Goal: Information Seeking & Learning: Compare options

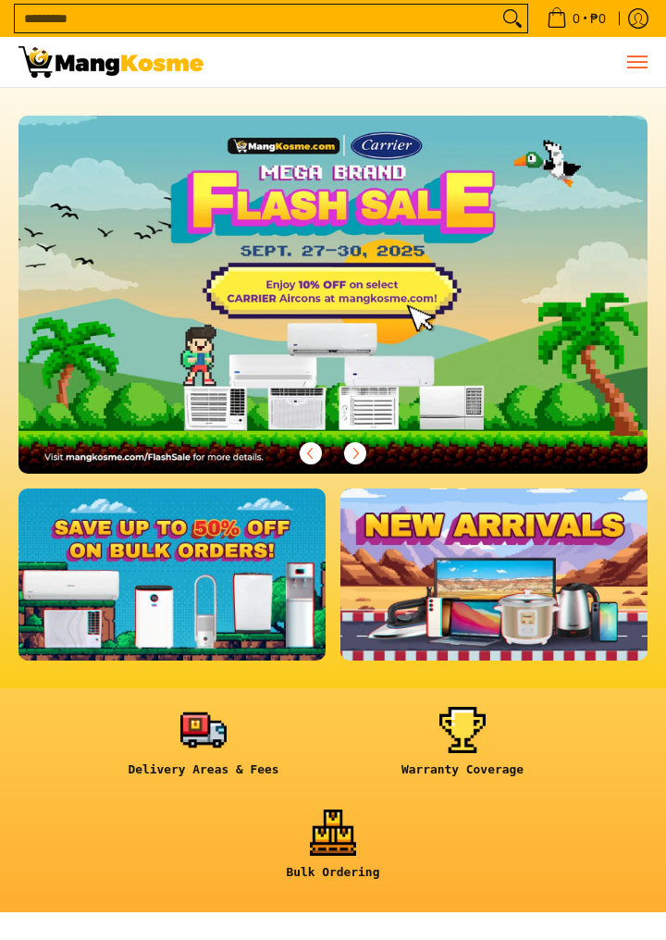
click at [639, 53] on button "Menu" at bounding box center [637, 62] width 22 height 50
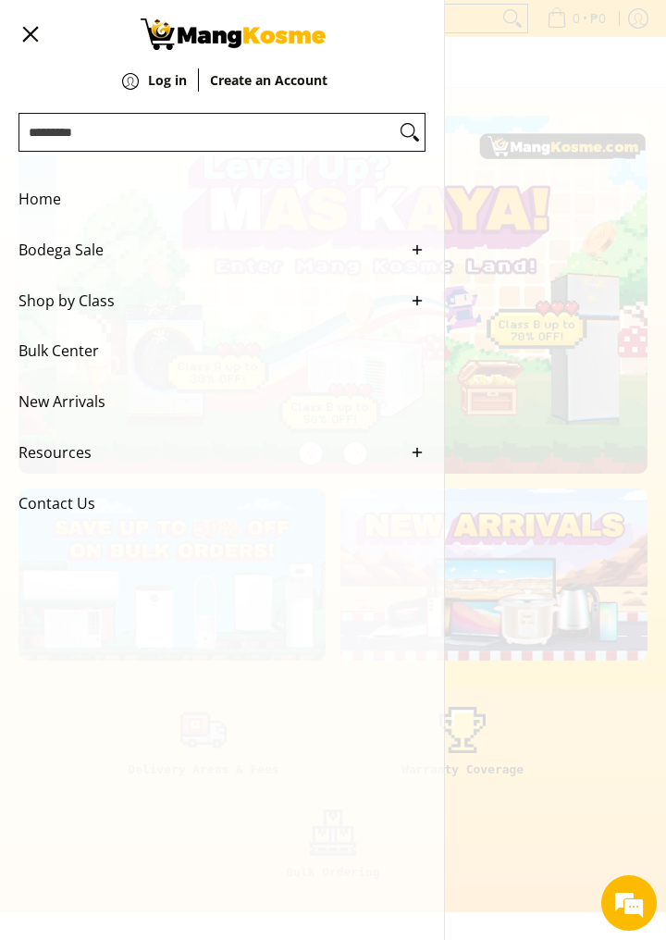
scroll to position [0, 629]
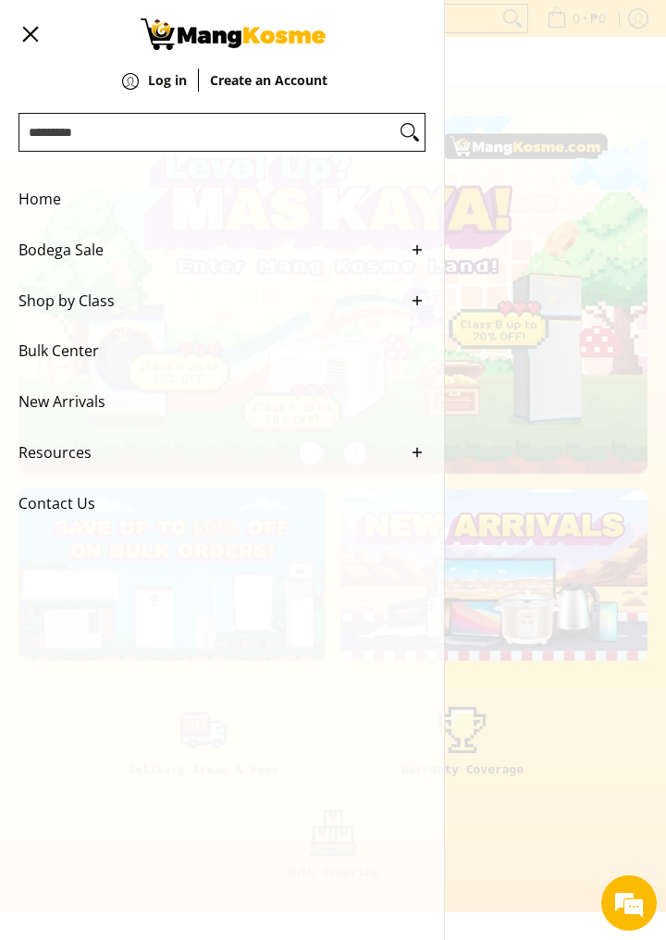
click at [572, 88] on div "0 Log in Create an Account" at bounding box center [333, 62] width 666 height 51
click at [556, 88] on div "0 Log in Create an Account" at bounding box center [333, 62] width 666 height 51
click at [30, 28] on button "Menu" at bounding box center [30, 34] width 22 height 68
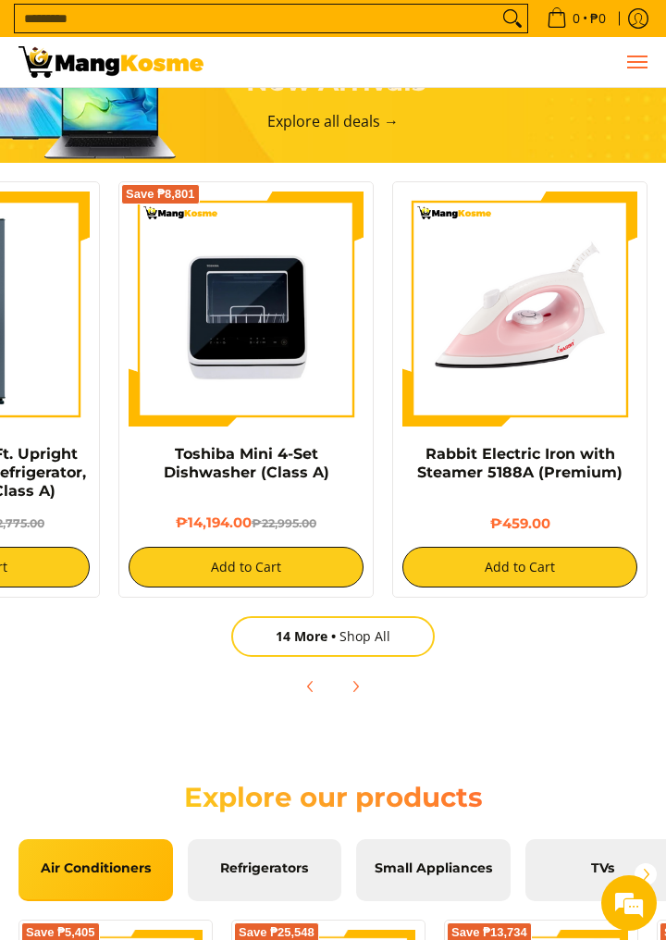
scroll to position [1373, 0]
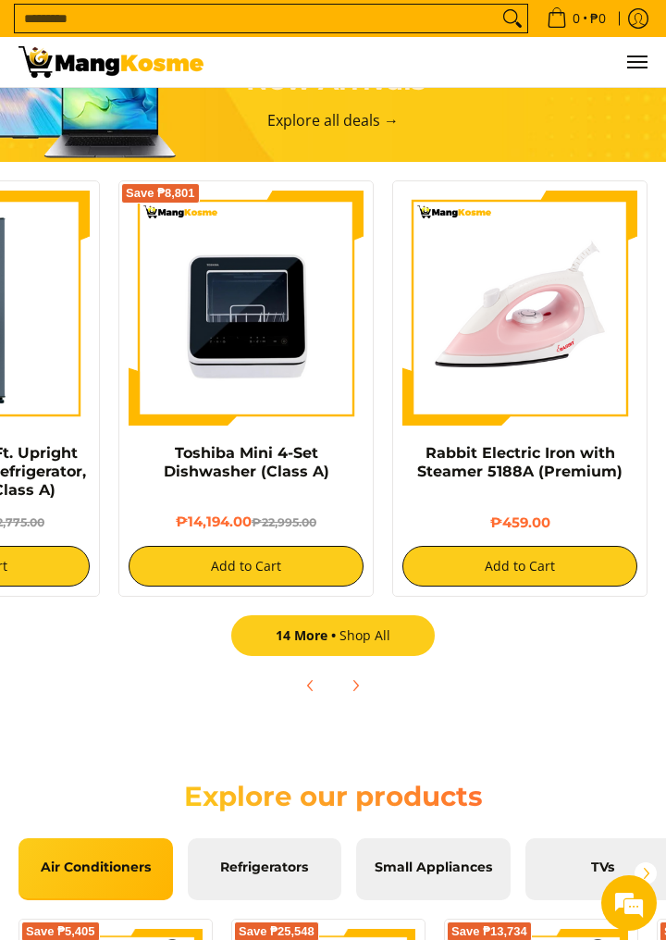
click at [295, 644] on span "14 More" at bounding box center [308, 636] width 64 height 18
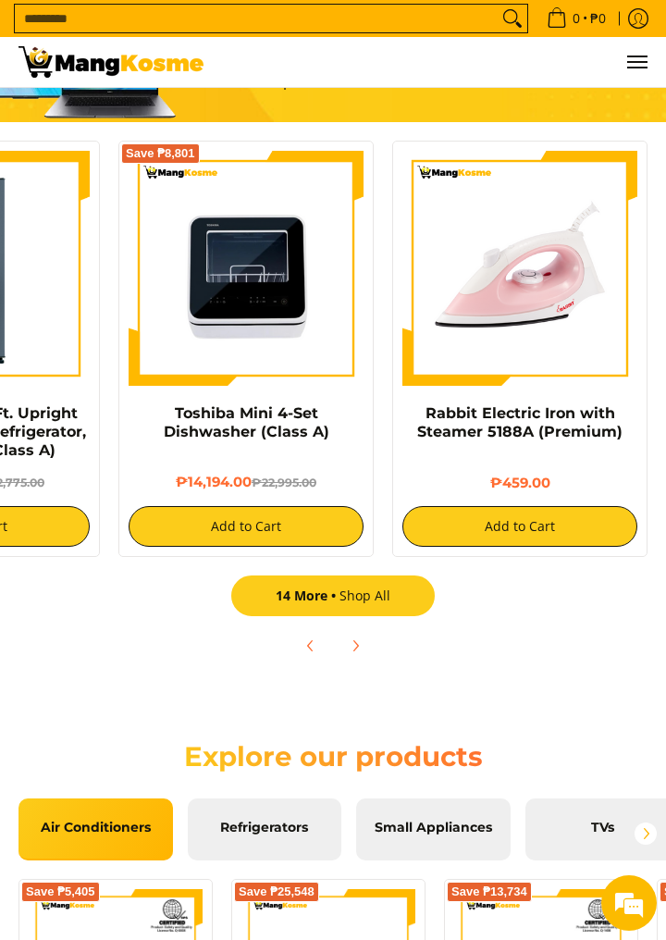
scroll to position [1451, 0]
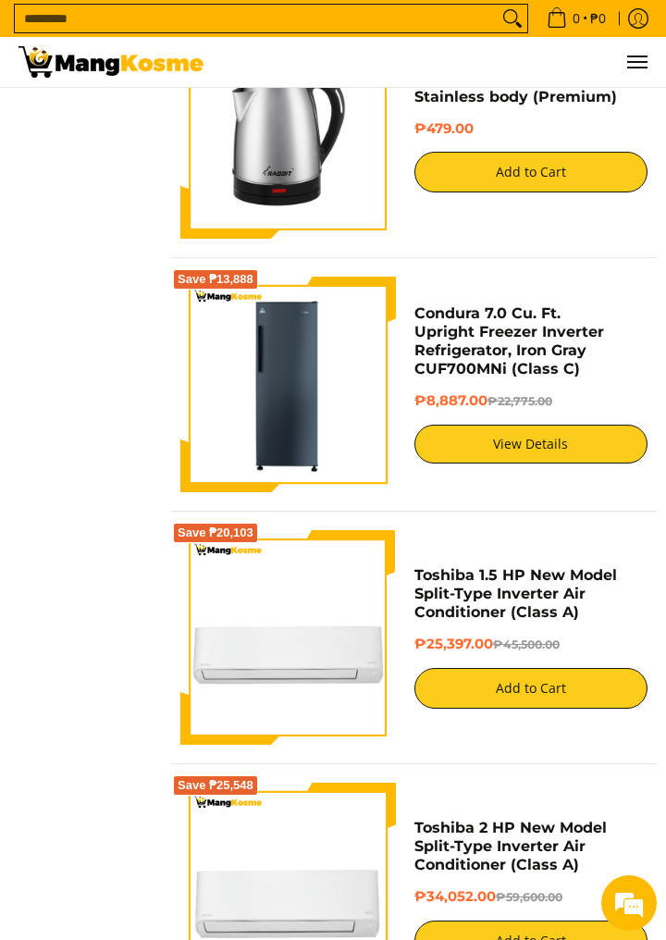
scroll to position [4092, 0]
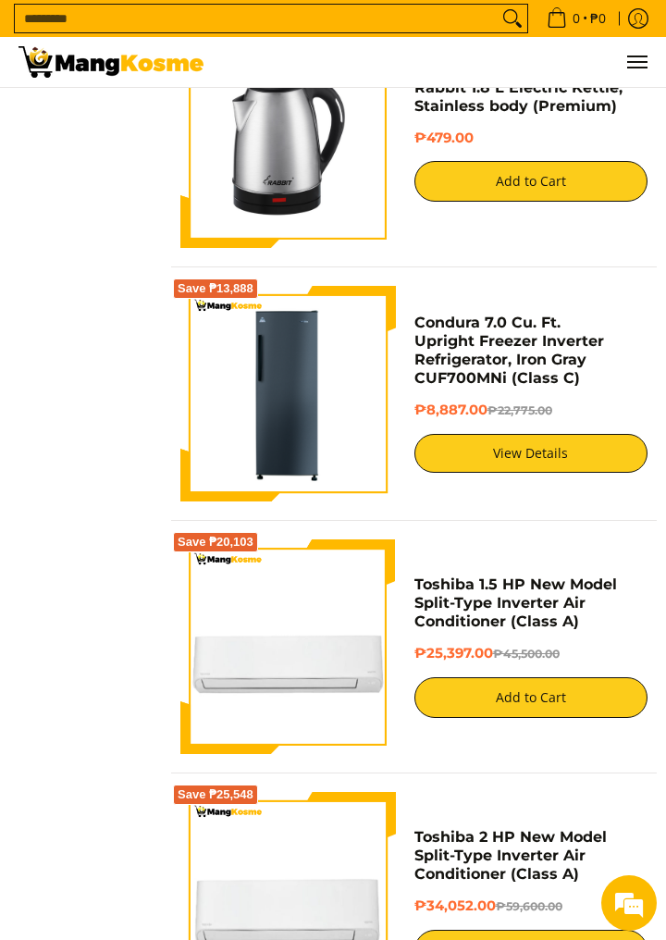
click at [240, 434] on img at bounding box center [288, 394] width 216 height 216
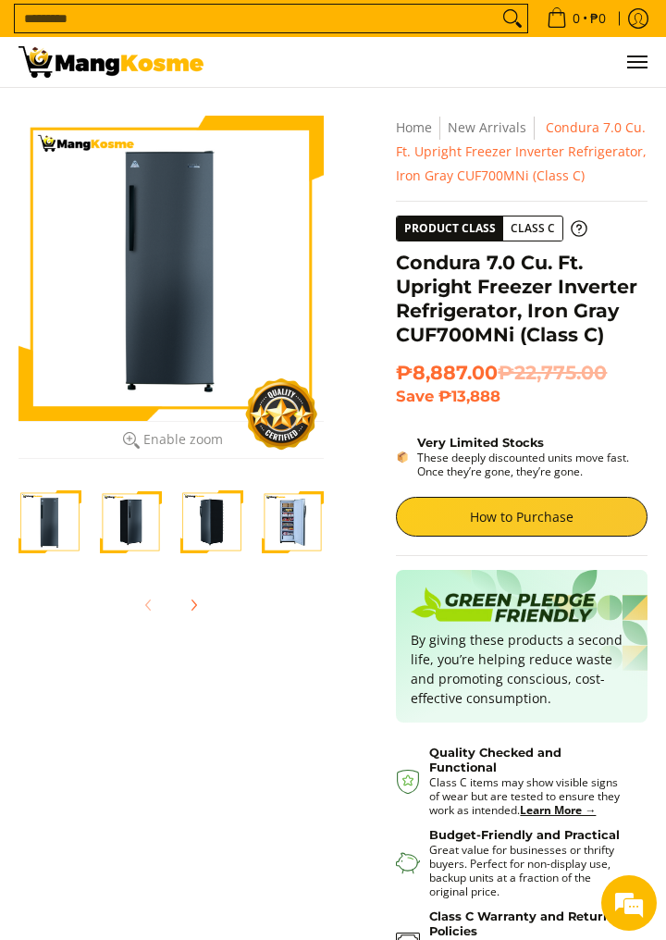
click at [122, 517] on img "Condura 7.0 Cu. Ft. Upright Freezer Inverter Refrigerator, Iron Gray CUF700MNi …" at bounding box center [131, 521] width 63 height 63
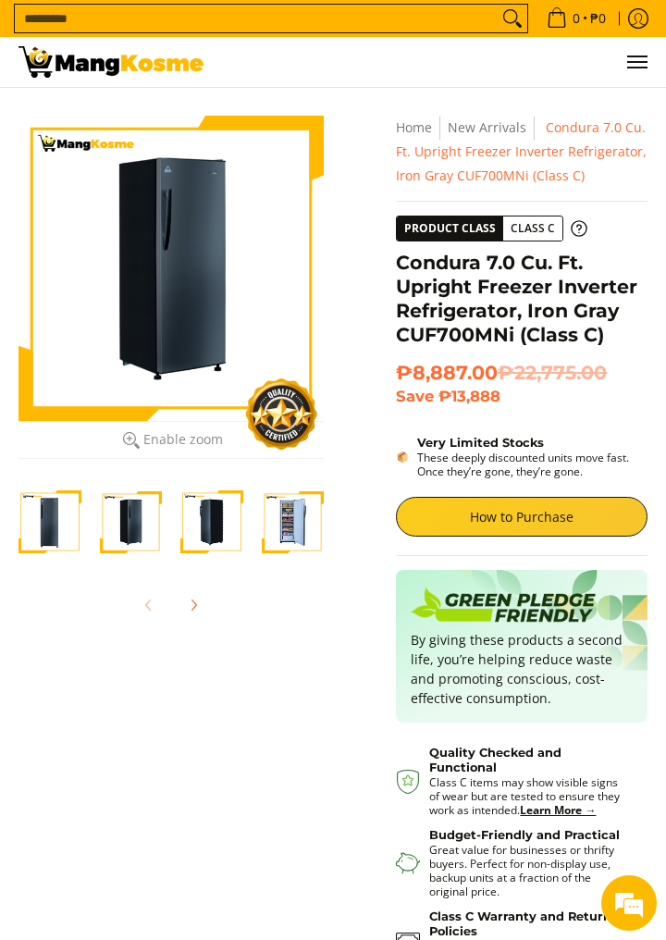
click at [238, 537] on img "Condura 7.0 Cu. Ft. Upright Freezer Inverter Refrigerator, Iron Gray CUF700MNi …" at bounding box center [211, 521] width 63 height 63
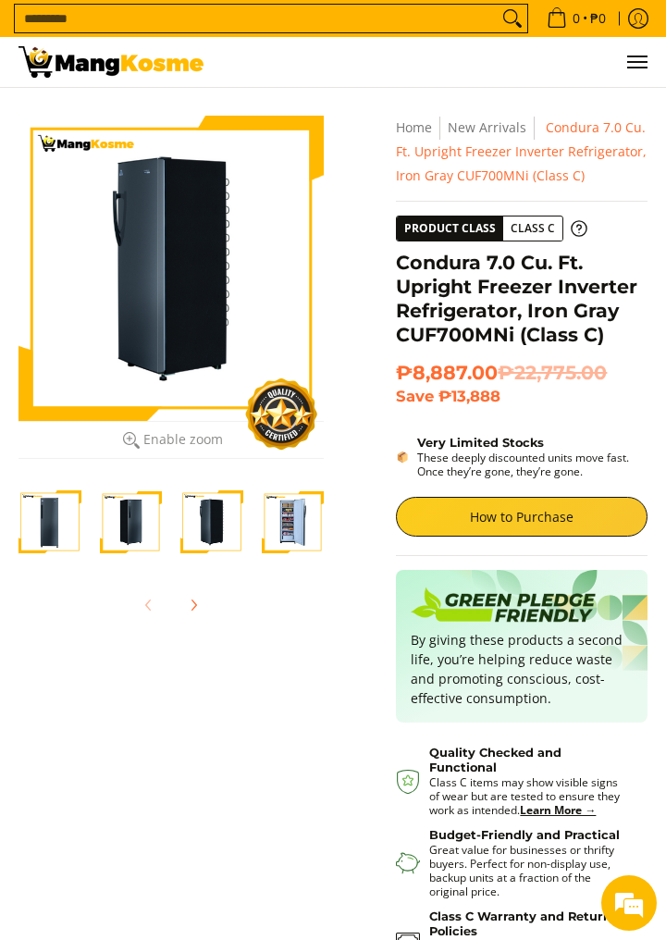
click at [297, 529] on img "Condura 7.0 Cu. Ft. Upright Freezer Inverter Refrigerator, Iron Gray CUF700MNi …" at bounding box center [293, 521] width 63 height 63
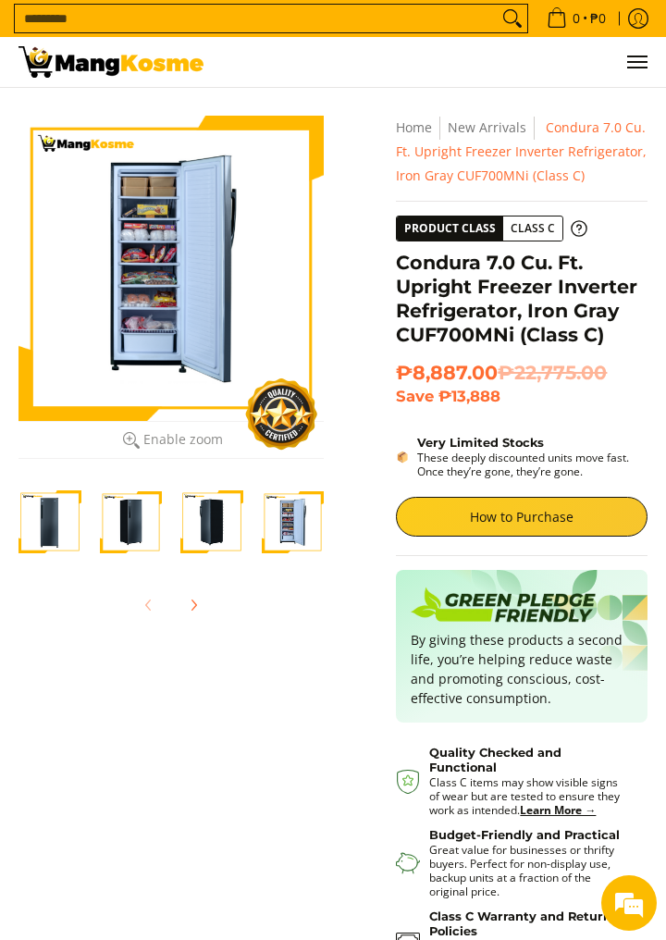
click at [215, 535] on img "Condura 7.0 Cu. Ft. Upright Freezer Inverter Refrigerator, Iron Gray CUF700MNi …" at bounding box center [211, 521] width 63 height 63
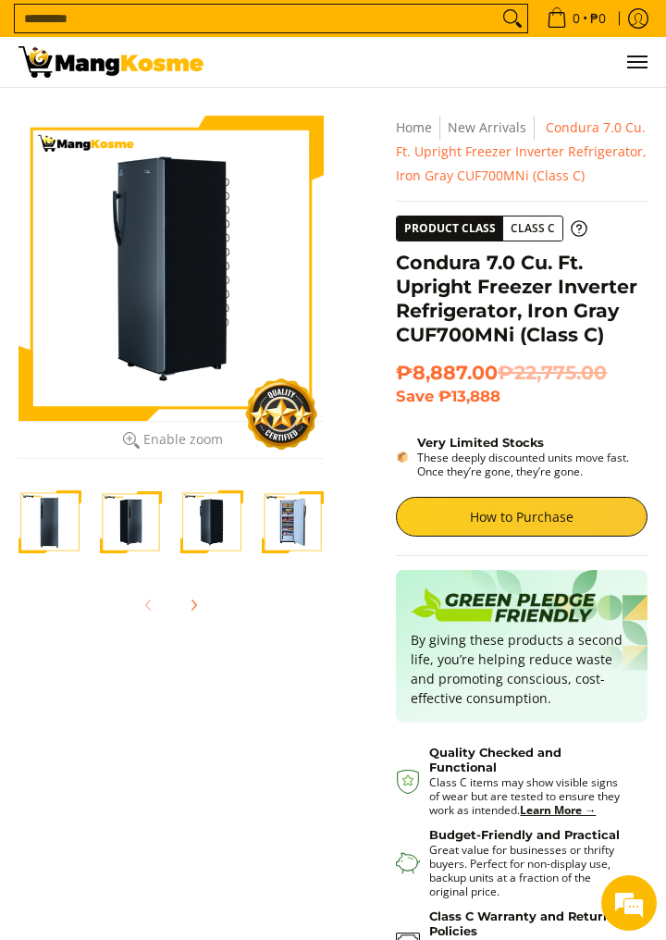
click at [148, 530] on img "Condura 7.0 Cu. Ft. Upright Freezer Inverter Refrigerator, Iron Gray CUF700MNi …" at bounding box center [131, 521] width 63 height 63
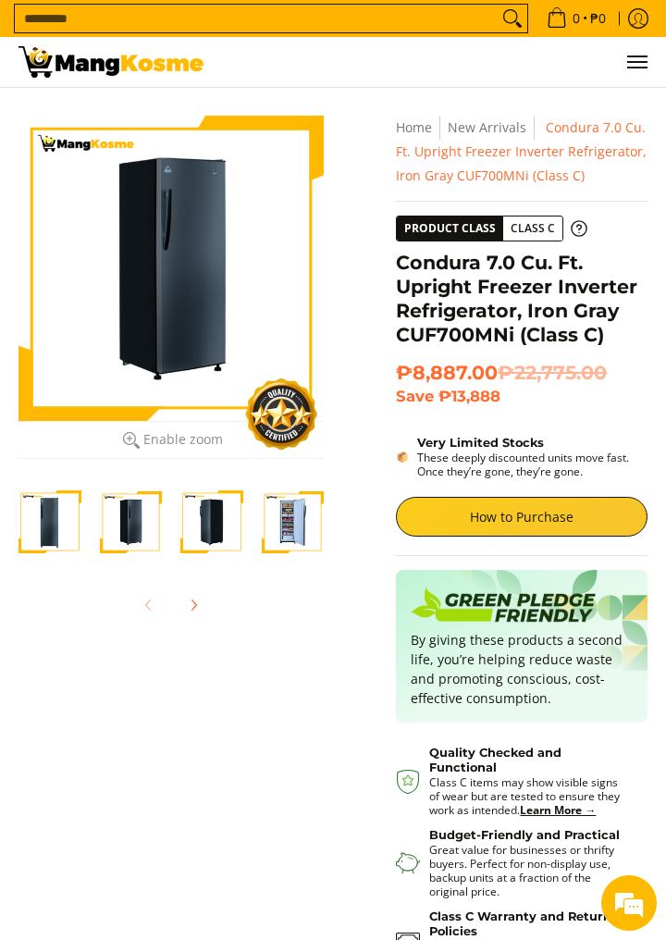
click at [63, 525] on img "Condura 7.0 Cu. Ft. Upright Freezer Inverter Refrigerator, Iron Gray CUF700MNi …" at bounding box center [50, 521] width 63 height 63
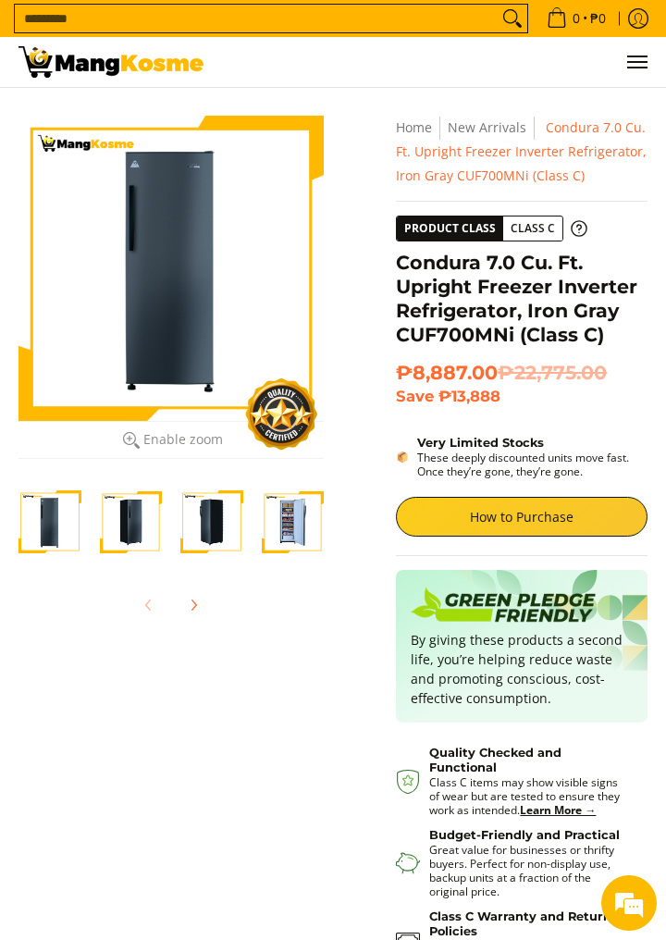
click at [30, 518] on img "Condura 7.0 Cu. Ft. Upright Freezer Inverter Refrigerator, Iron Gray CUF700MNi …" at bounding box center [50, 521] width 63 height 63
click at [287, 540] on img "Condura 7.0 Cu. Ft. Upright Freezer Inverter Refrigerator, Iron Gray CUF700MNi …" at bounding box center [293, 521] width 63 height 63
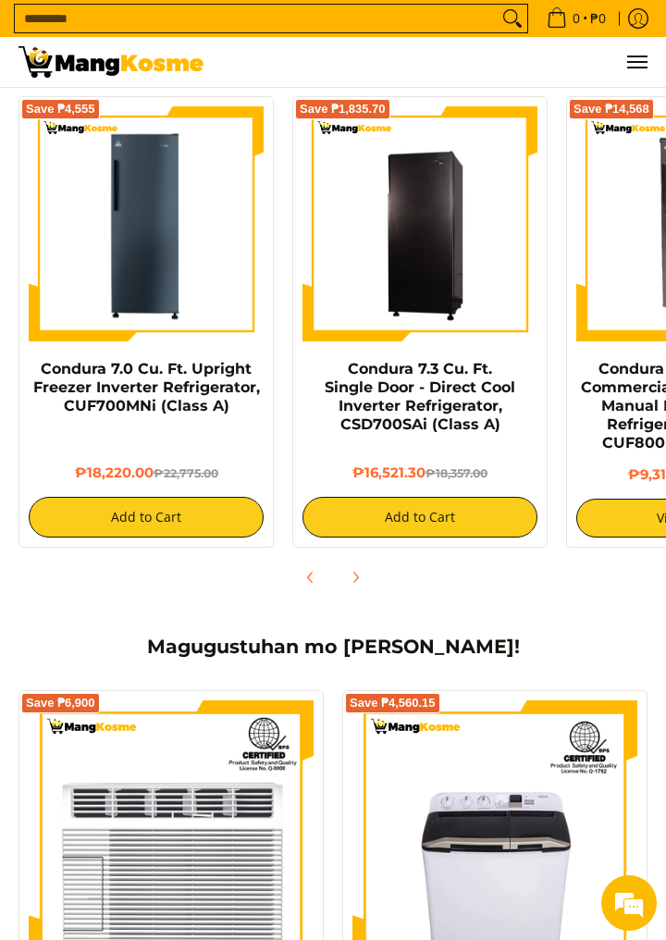
scroll to position [1585, 0]
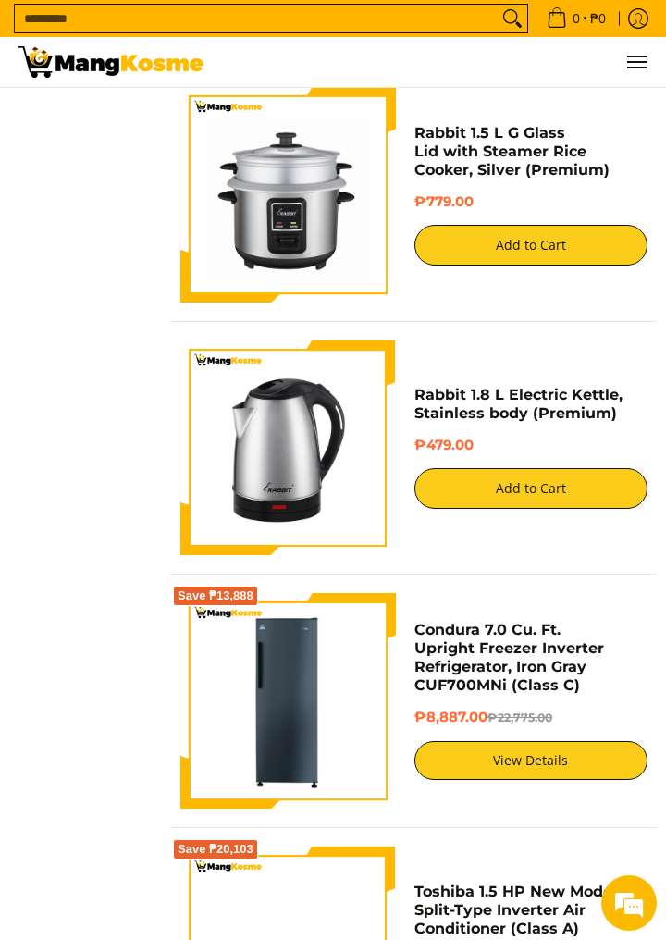
scroll to position [3780, 0]
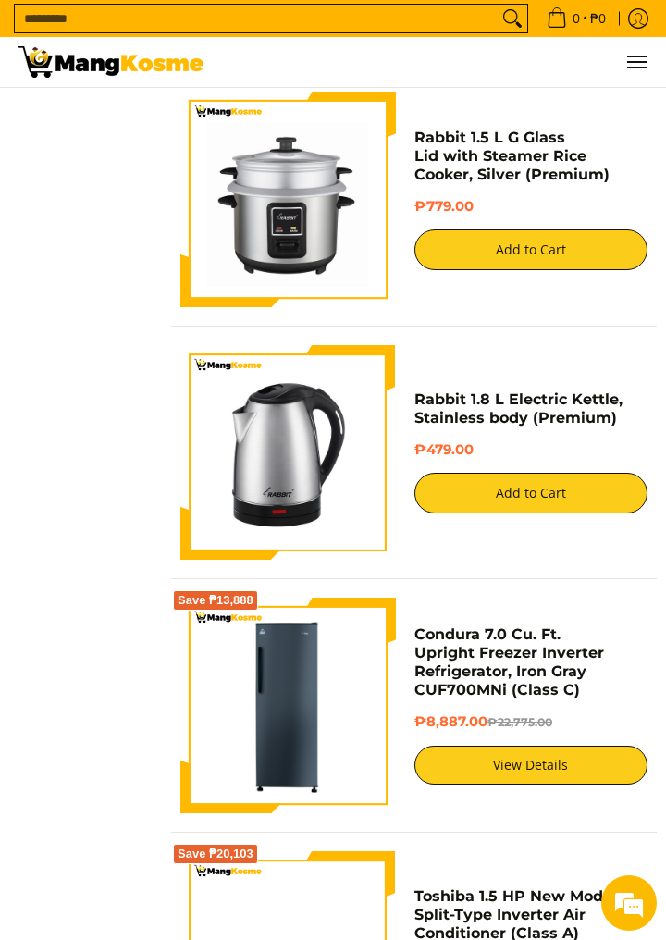
click at [658, 56] on div "0 Log in Create an Account" at bounding box center [333, 62] width 666 height 50
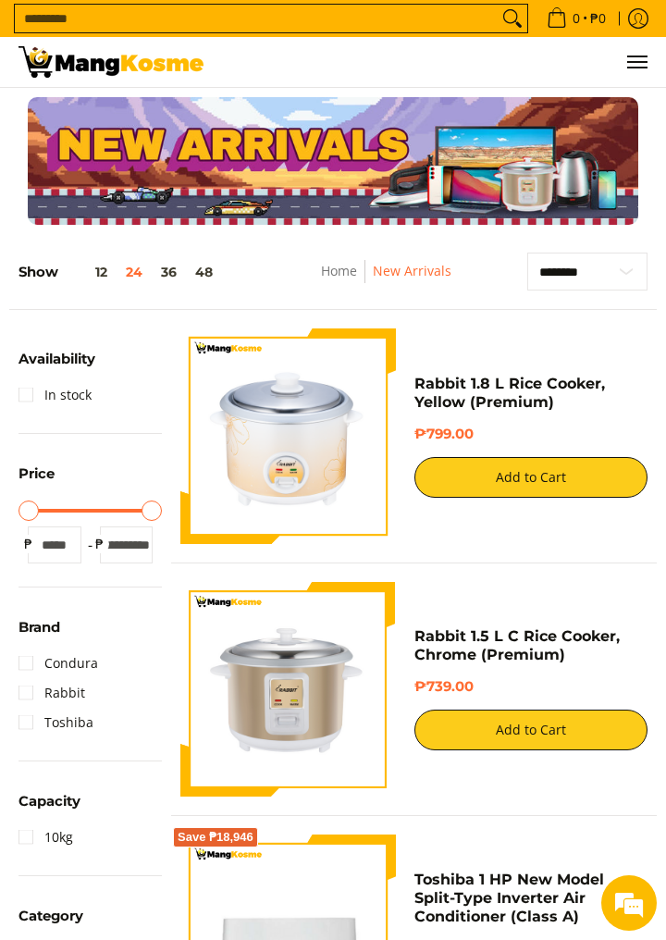
scroll to position [0, 0]
click at [145, 272] on button "24" at bounding box center [134, 272] width 35 height 15
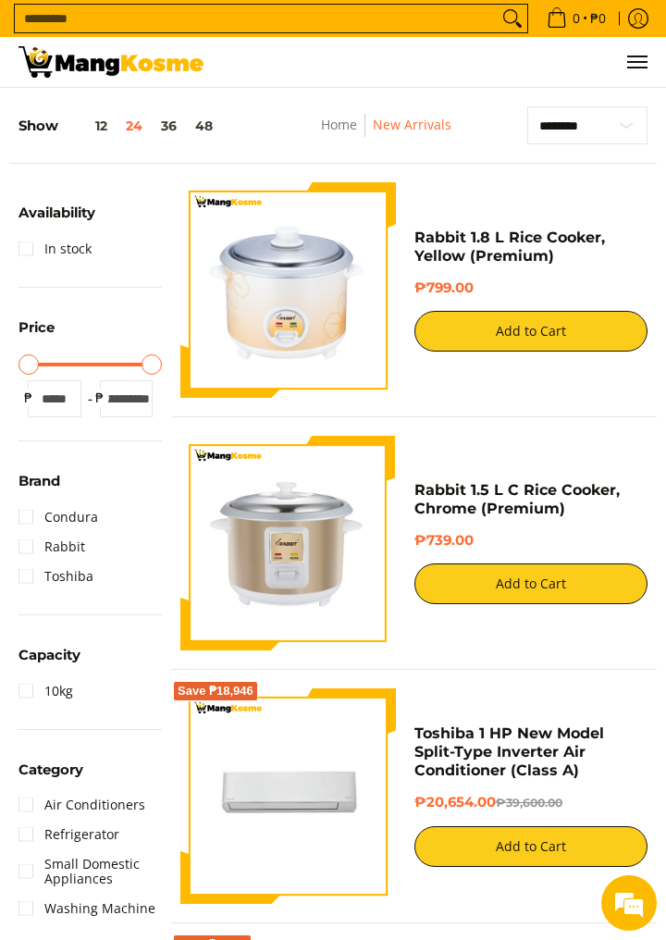
scroll to position [164, 0]
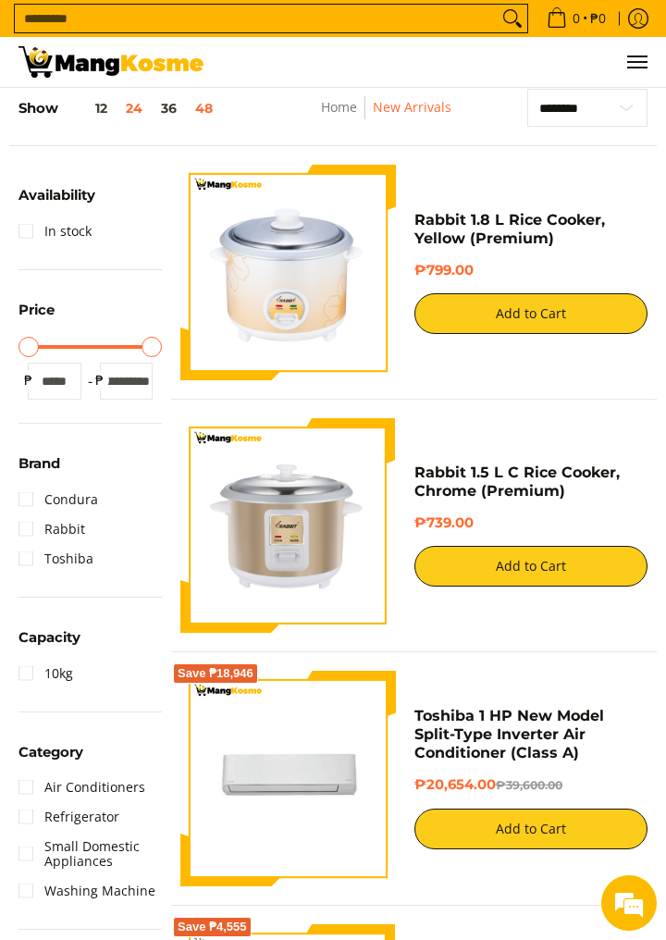
click at [205, 111] on button "48" at bounding box center [204, 108] width 36 height 15
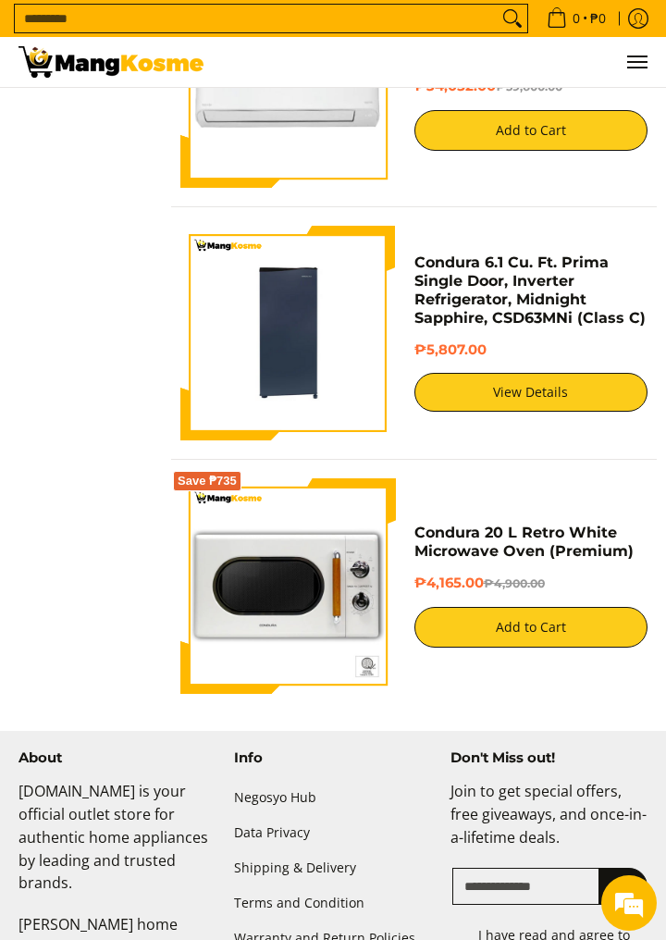
scroll to position [4862, 0]
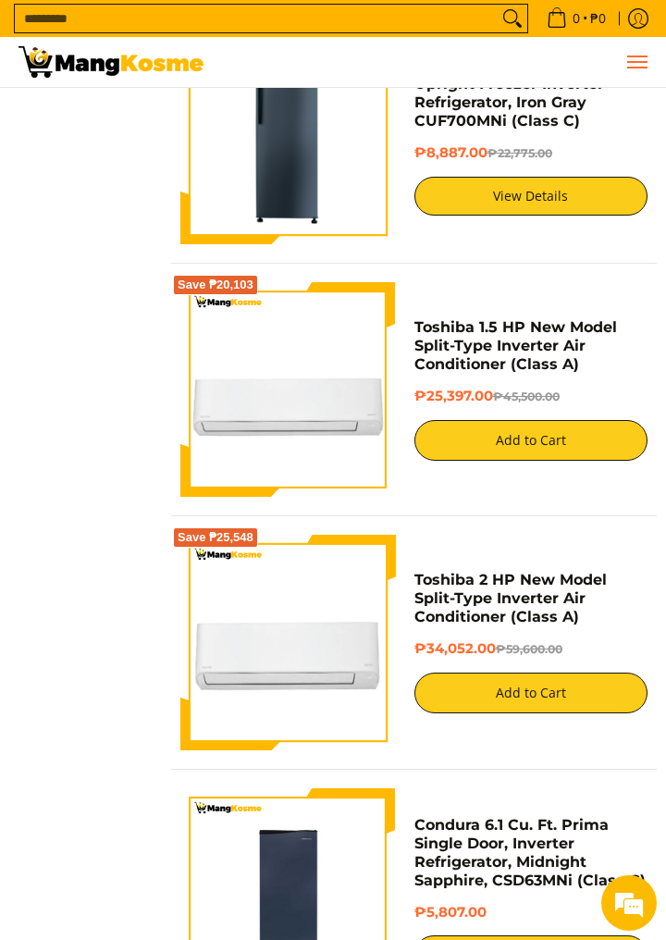
click at [646, 68] on button "Menu" at bounding box center [637, 62] width 22 height 50
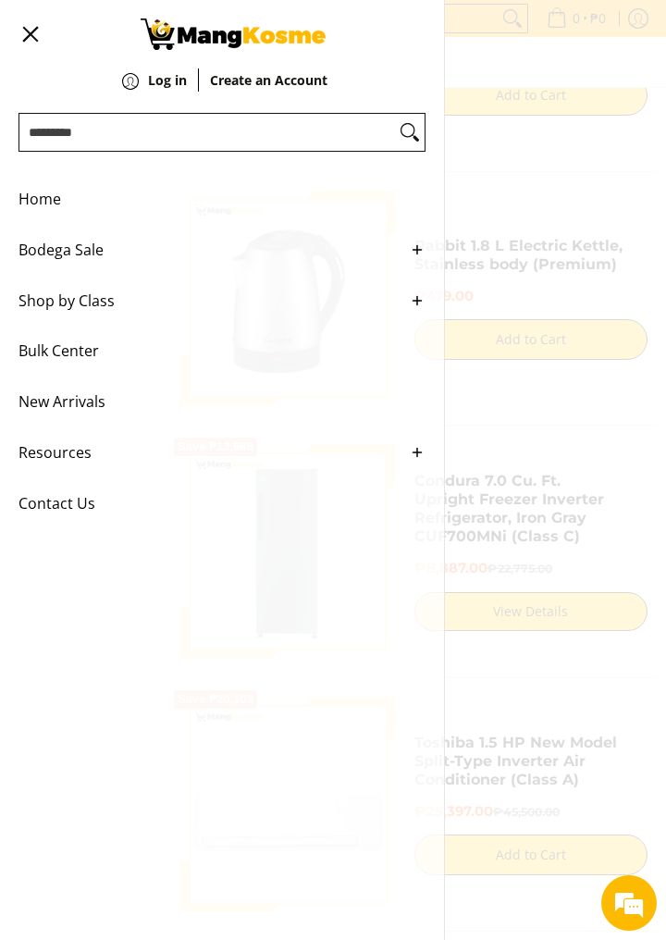
scroll to position [3898, 0]
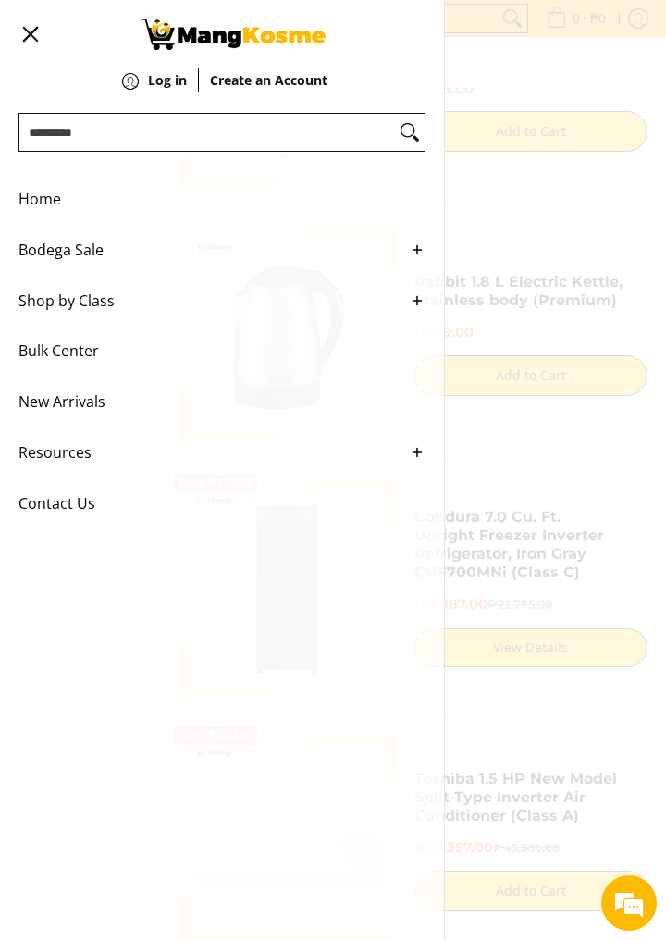
click at [54, 304] on span "Shop by Class" at bounding box center [208, 301] width 379 height 51
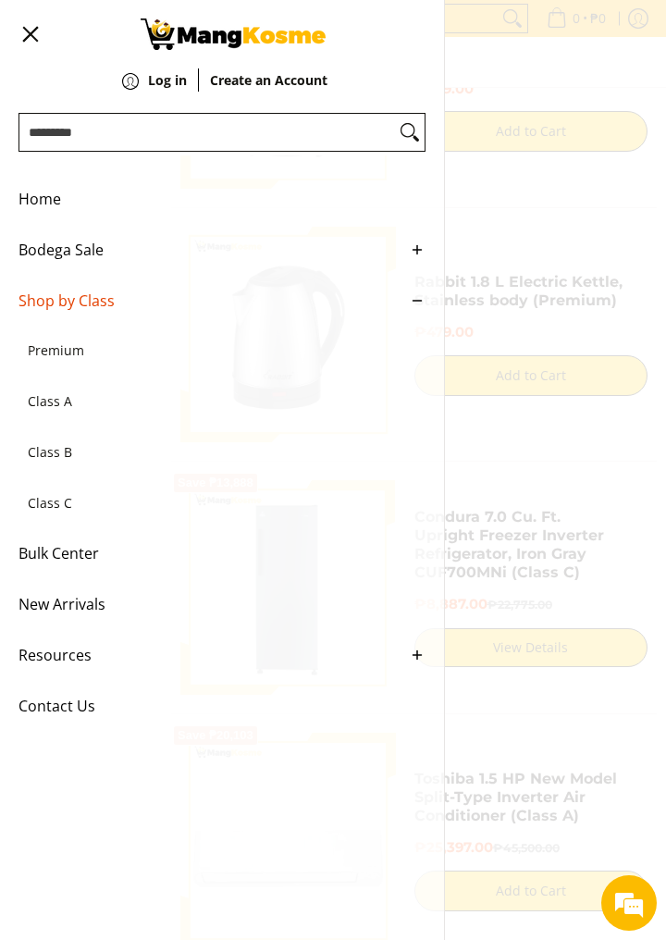
click at [155, 577] on span "Bulk Center" at bounding box center [208, 553] width 379 height 51
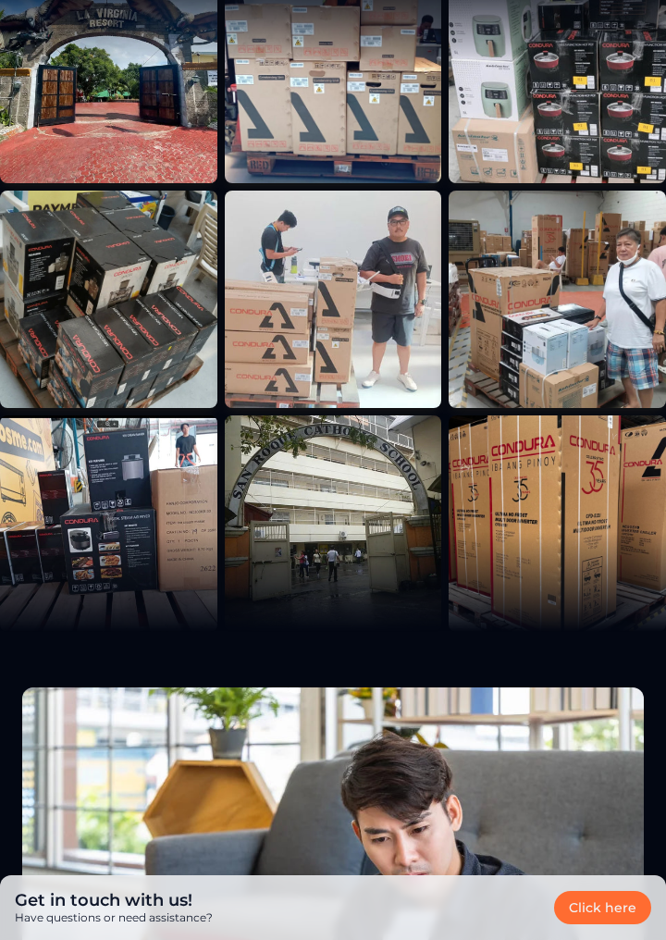
scroll to position [665, 0]
click at [70, 370] on img at bounding box center [108, 299] width 217 height 217
click at [94, 395] on img at bounding box center [108, 299] width 217 height 217
click at [93, 367] on img at bounding box center [108, 299] width 217 height 217
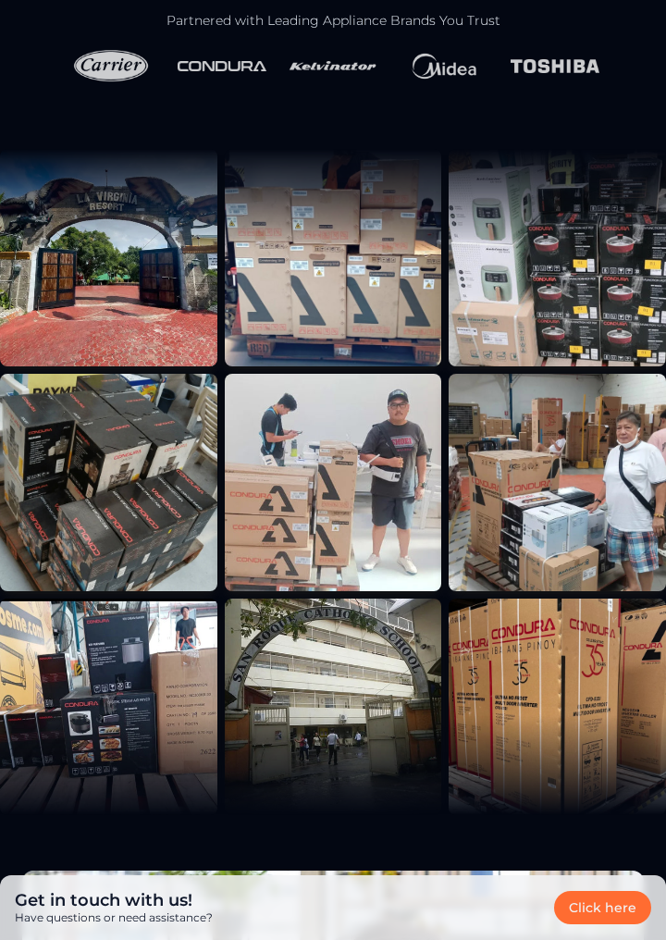
scroll to position [480, 0]
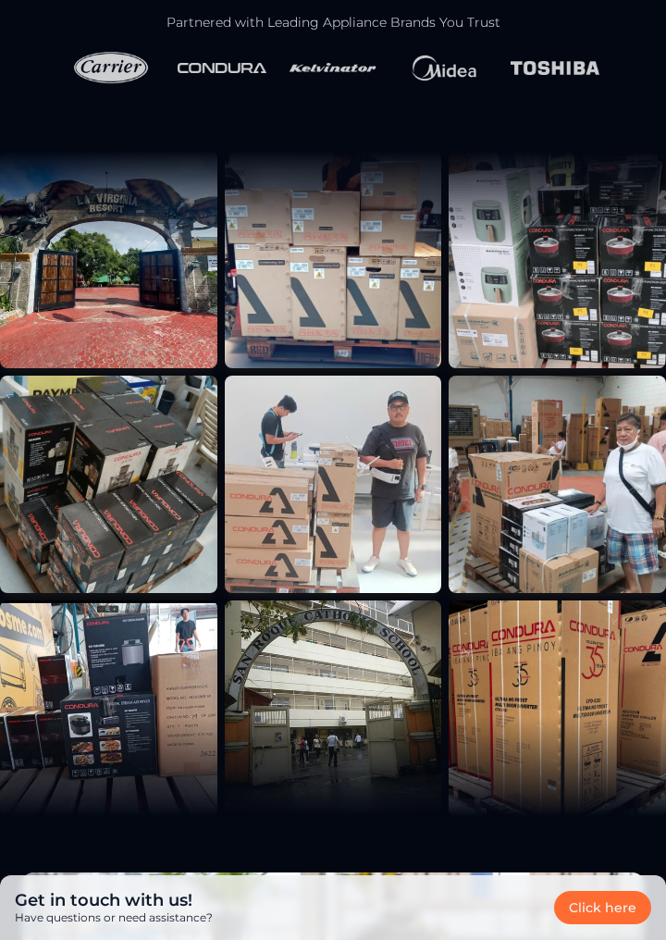
click at [81, 435] on img at bounding box center [108, 484] width 217 height 217
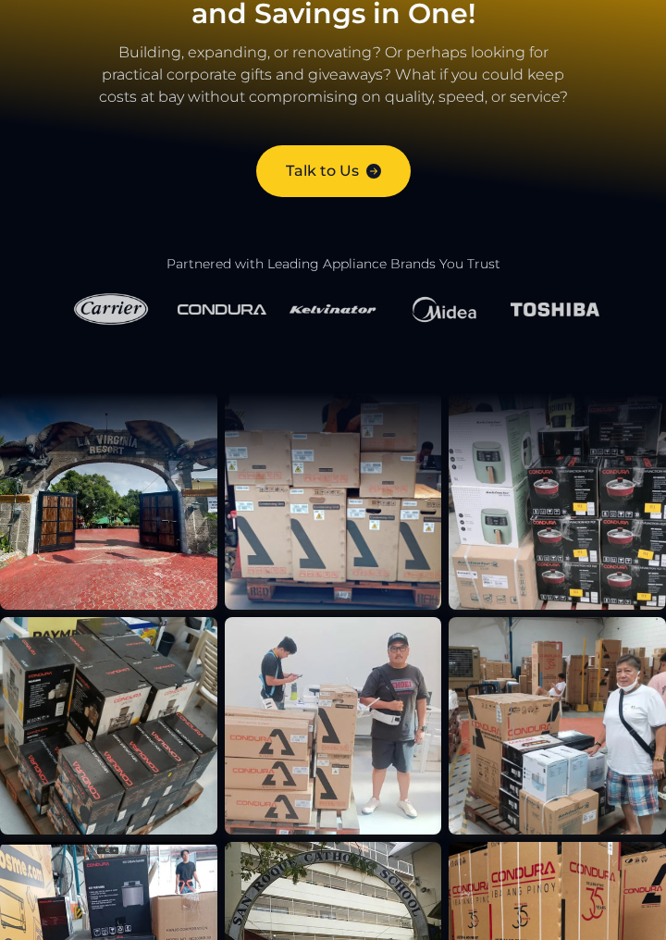
scroll to position [238, 0]
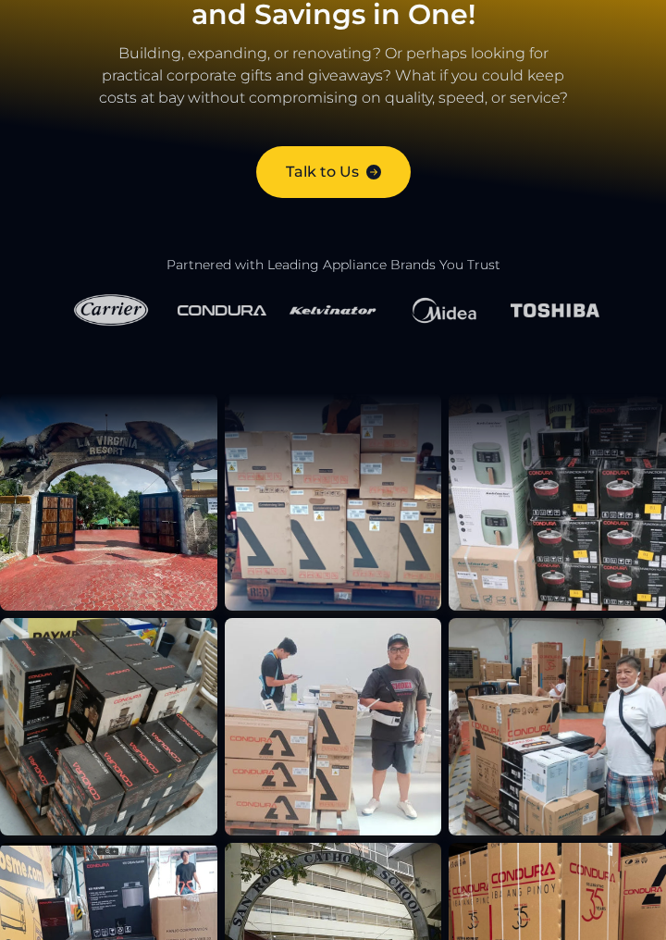
click at [299, 310] on img at bounding box center [333, 310] width 89 height 43
click at [317, 319] on img at bounding box center [333, 310] width 89 height 43
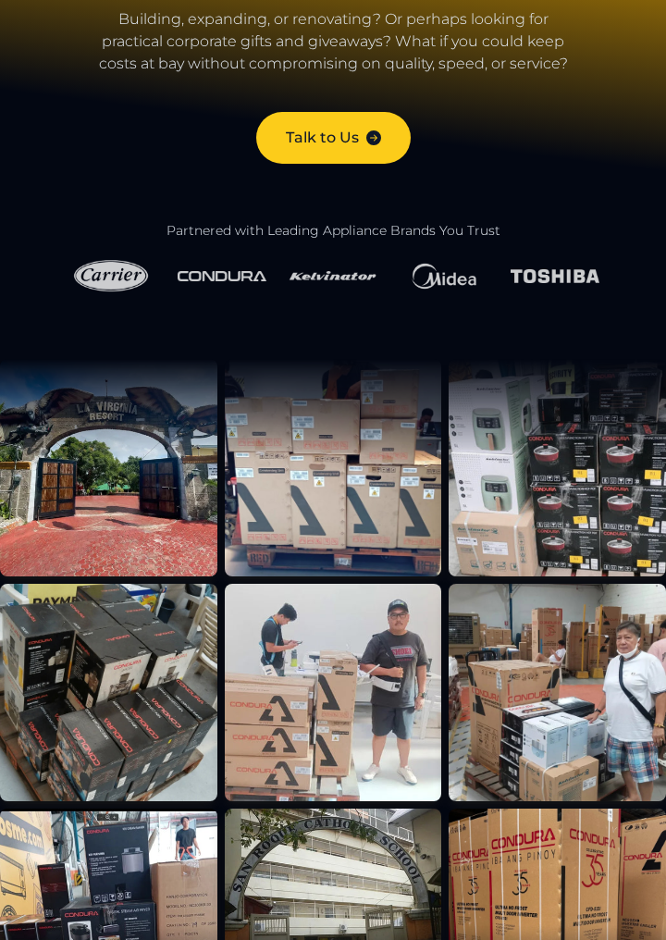
scroll to position [270, 0]
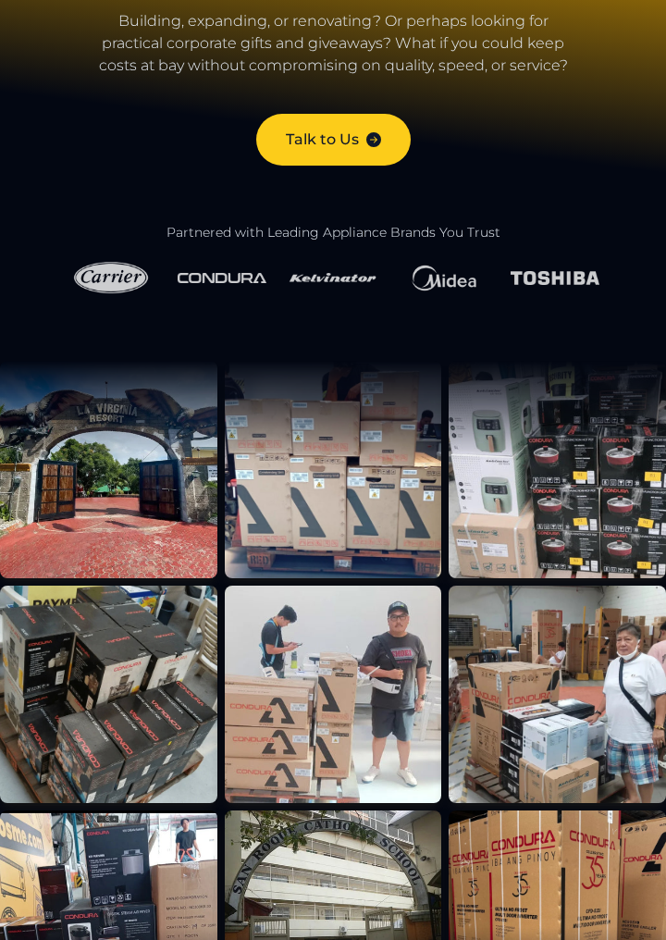
click at [97, 518] on img at bounding box center [108, 469] width 217 height 217
click at [98, 495] on img at bounding box center [108, 469] width 217 height 217
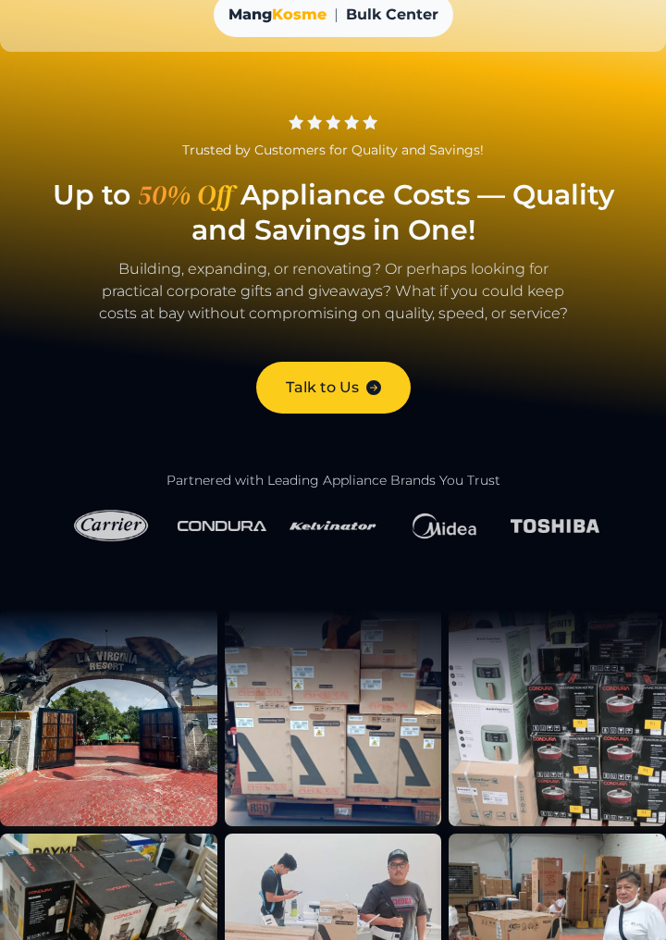
scroll to position [0, 0]
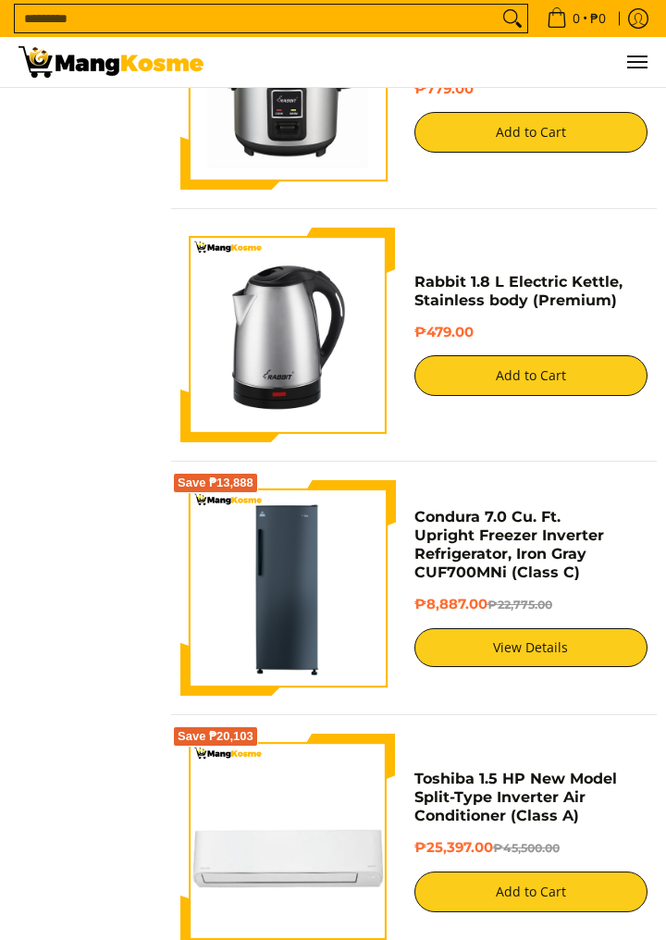
scroll to position [3898, 0]
click at [642, 43] on button "Menu" at bounding box center [637, 62] width 22 height 50
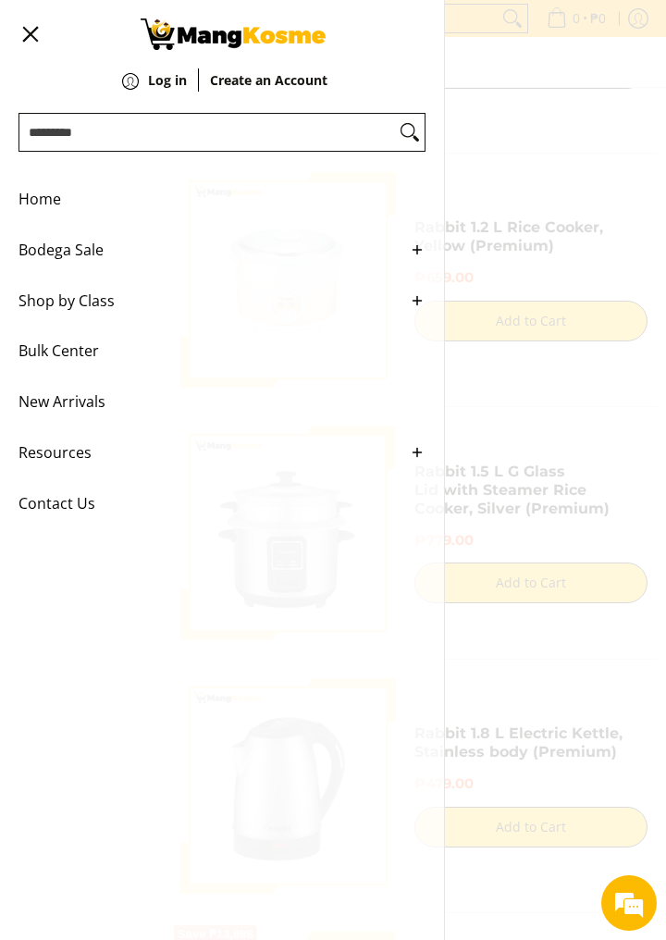
scroll to position [0, 0]
click at [49, 314] on span "Shop by Class" at bounding box center [208, 301] width 379 height 51
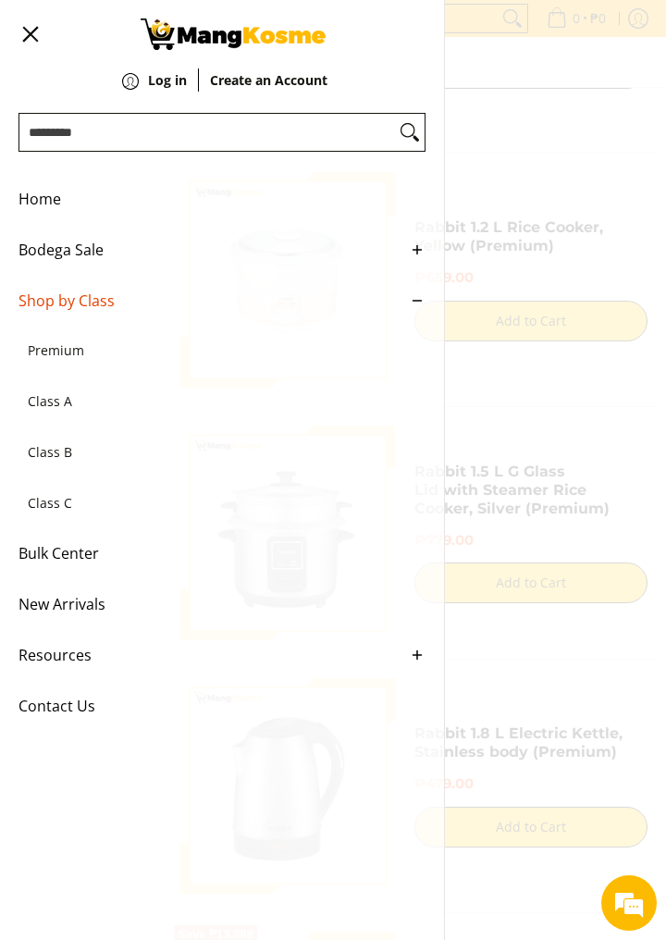
click at [65, 513] on span "Class C" at bounding box center [213, 503] width 370 height 51
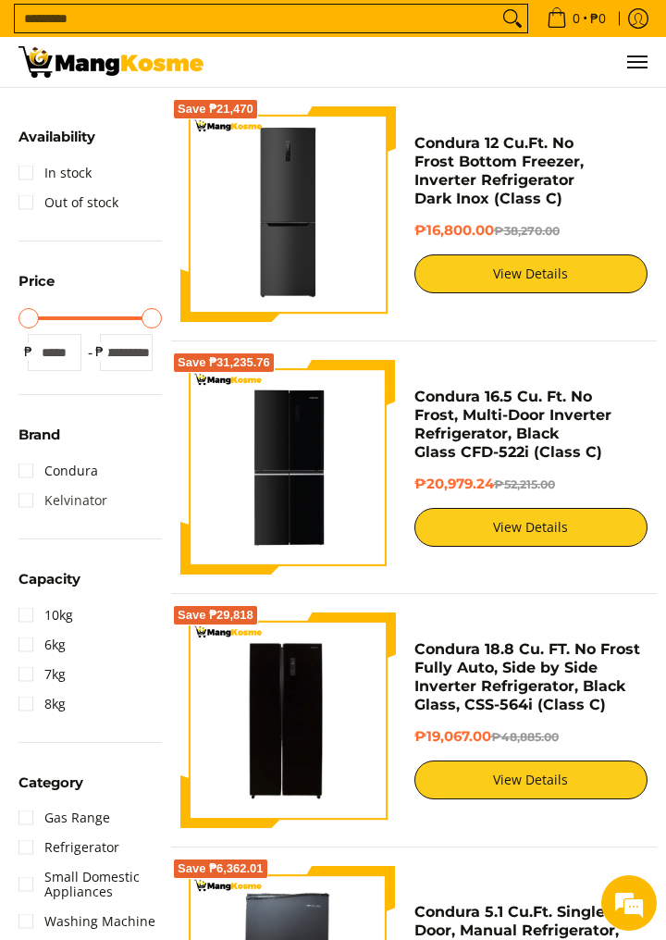
click at [28, 503] on link "Kelvinator" at bounding box center [63, 501] width 89 height 30
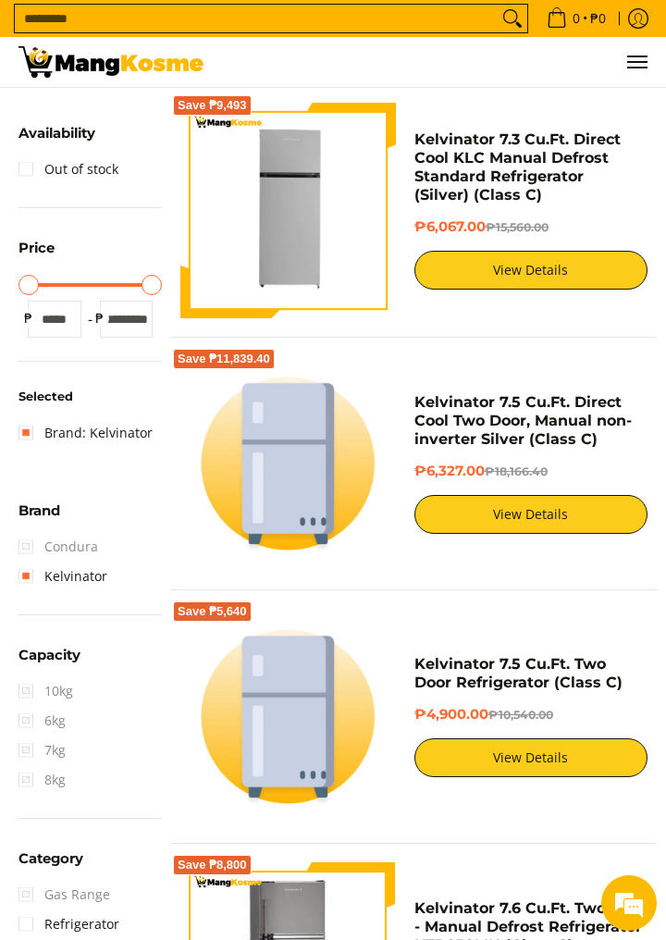
scroll to position [227, 0]
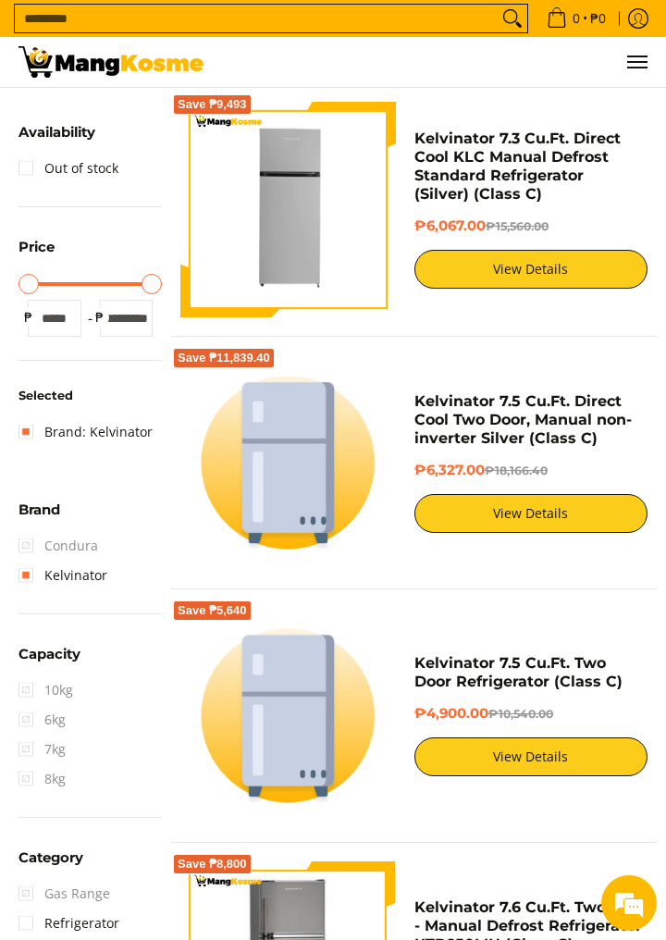
click at [269, 496] on img at bounding box center [288, 463] width 216 height 216
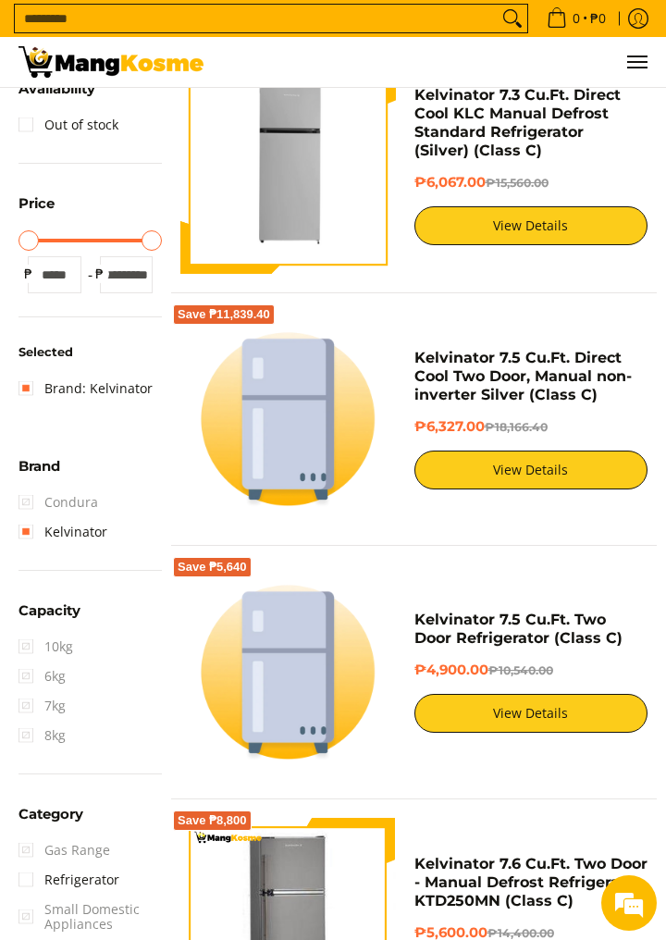
scroll to position [304, 0]
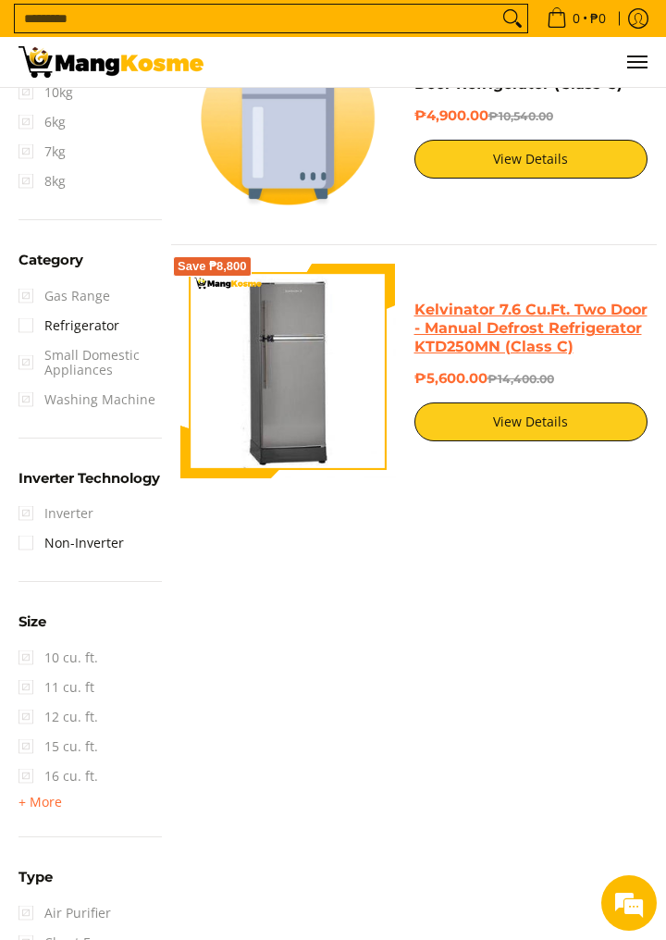
scroll to position [824, 0]
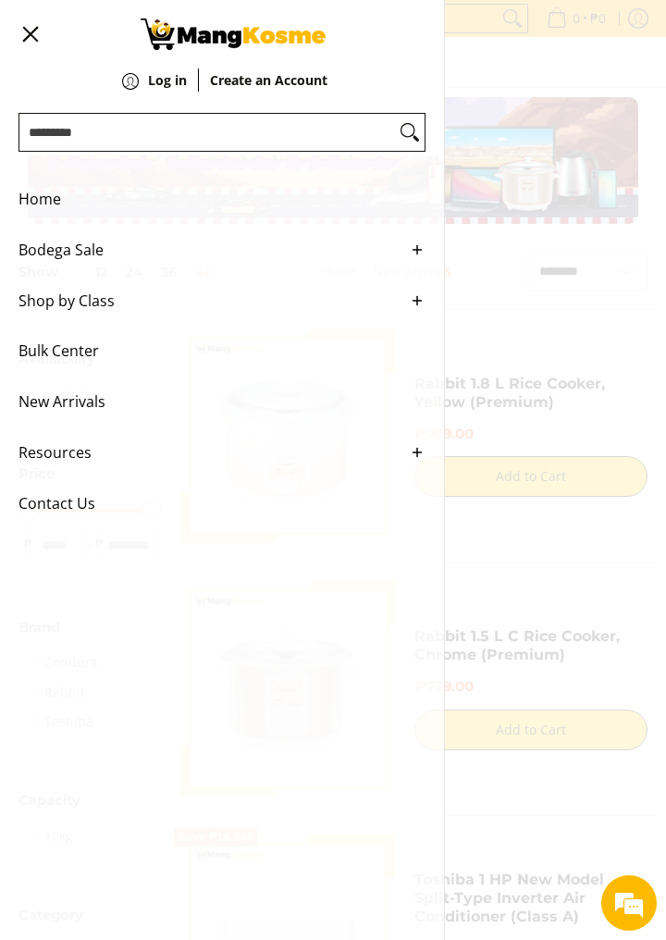
click at [45, 323] on span "Shop by Class" at bounding box center [208, 301] width 379 height 51
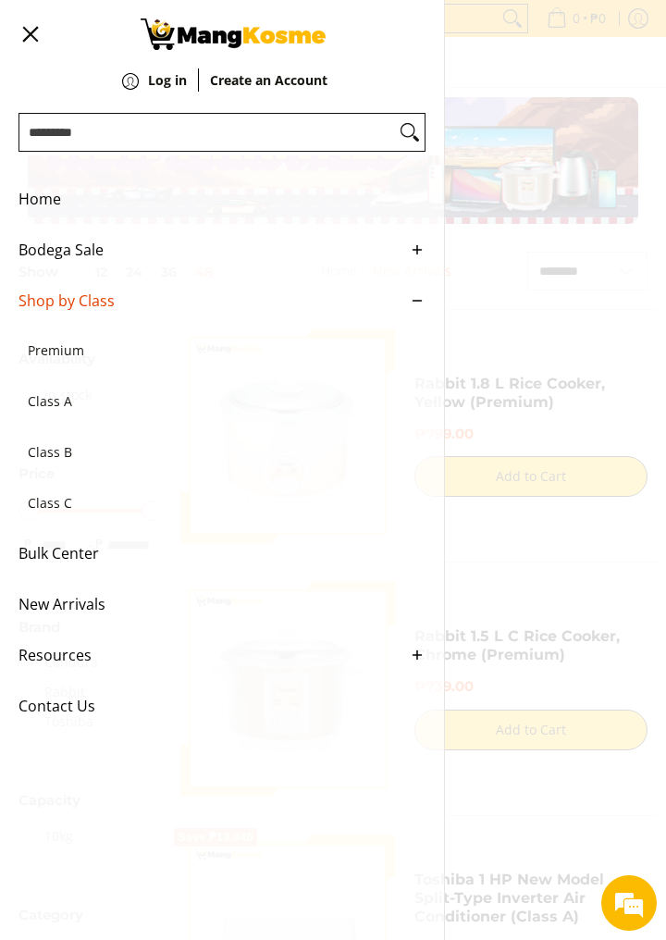
click at [122, 514] on span "Class C" at bounding box center [213, 503] width 370 height 51
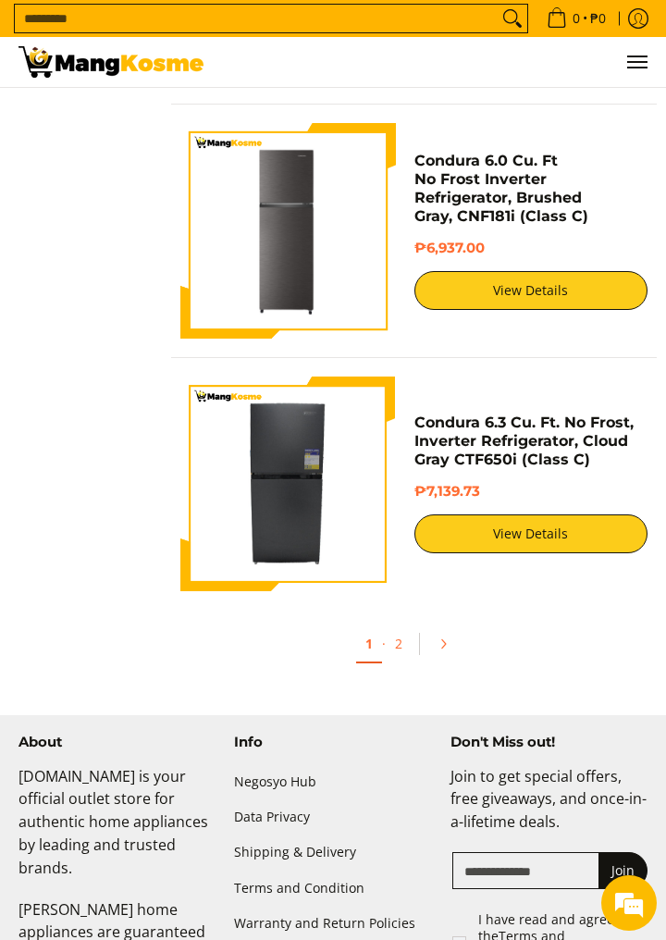
scroll to position [11850, 0]
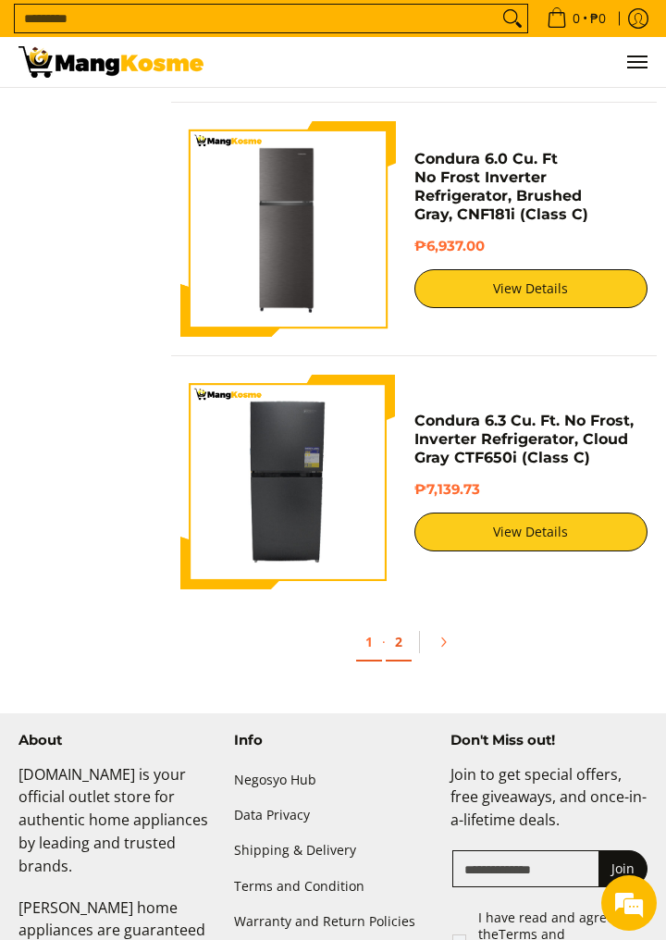
click at [408, 637] on link "2" at bounding box center [399, 643] width 26 height 38
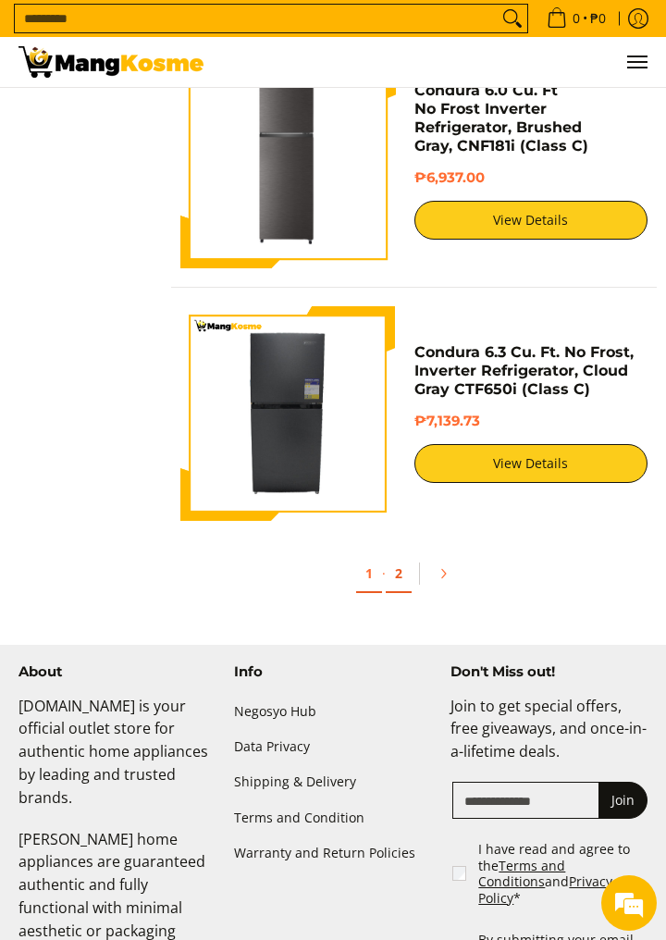
scroll to position [11939, 0]
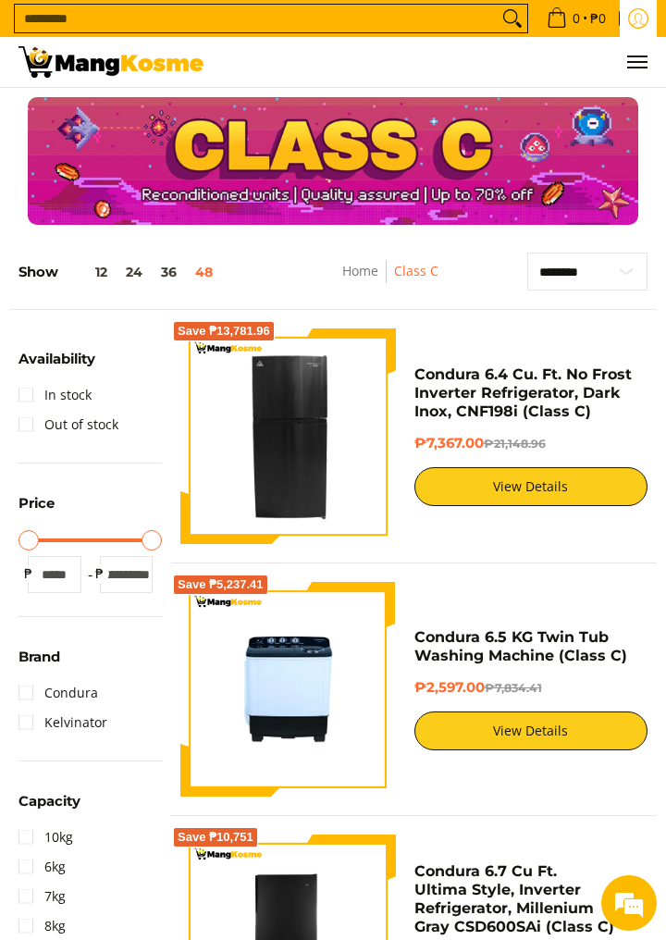
click at [653, 35] on link "Log in" at bounding box center [638, 18] width 37 height 37
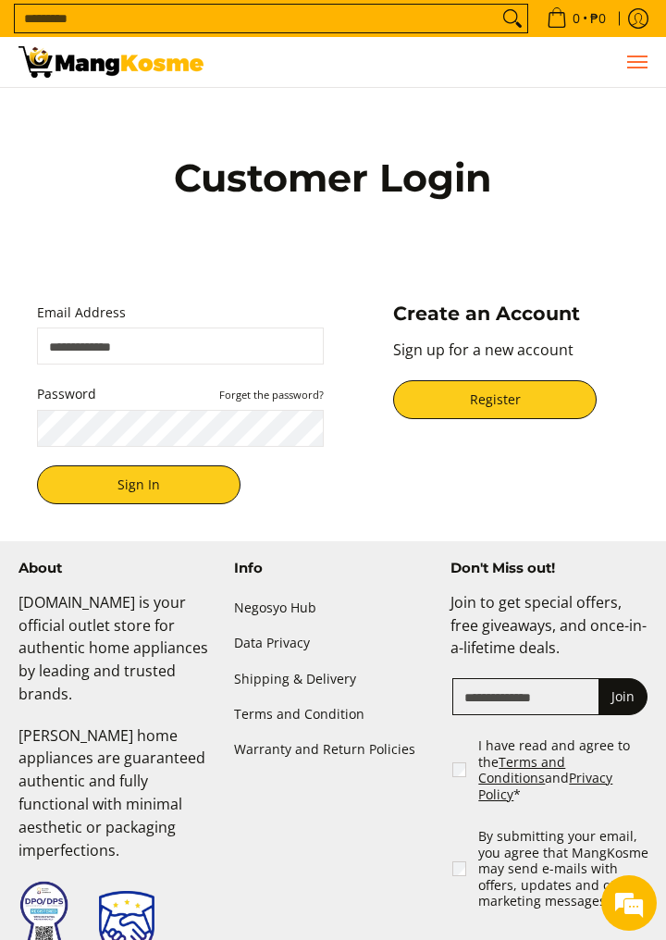
click at [647, 62] on span "Menu" at bounding box center [637, 62] width 22 height 0
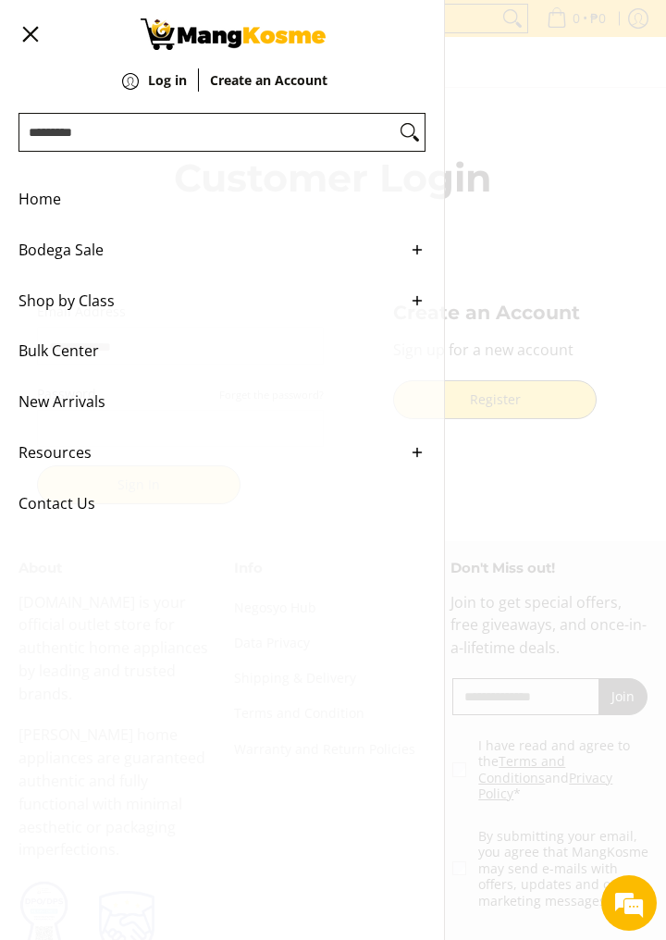
click at [391, 453] on span "Resources" at bounding box center [208, 453] width 379 height 51
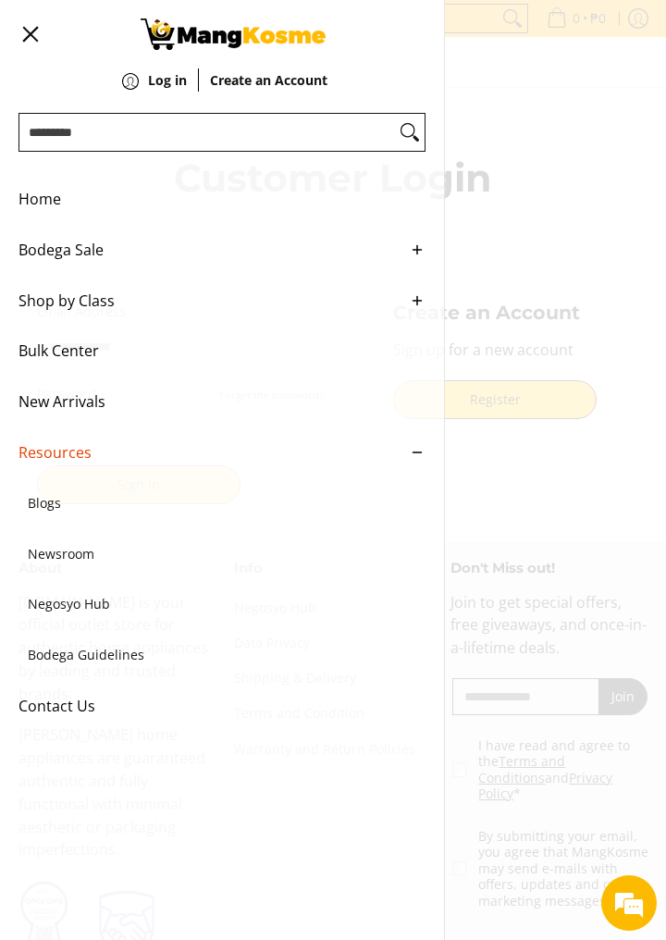
click at [589, 88] on div "0 Log in Create an Account" at bounding box center [333, 62] width 666 height 51
click at [71, 128] on input "Search..." at bounding box center [207, 132] width 376 height 37
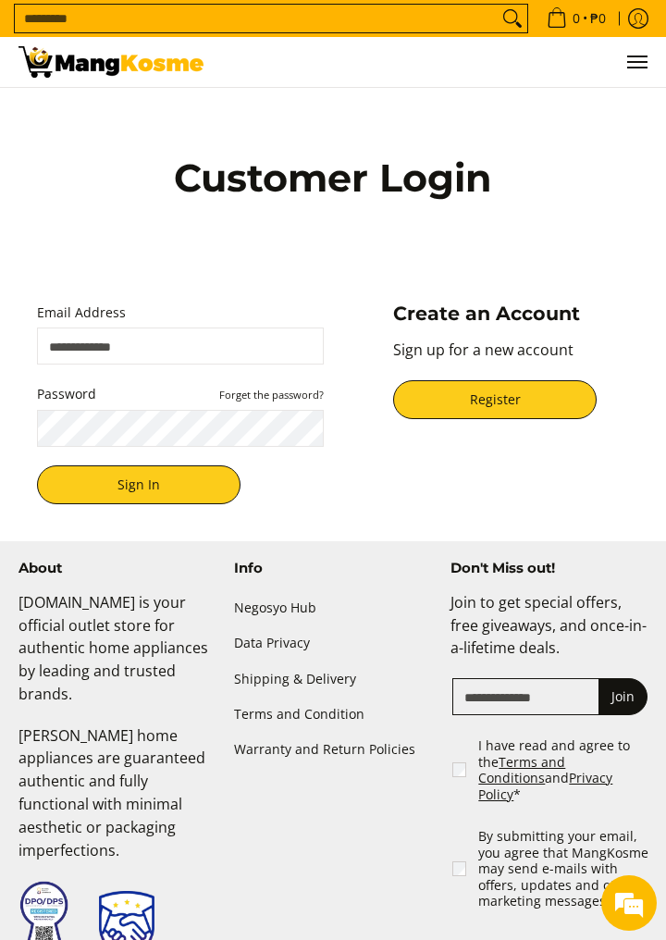
click at [476, 13] on input "Search..." at bounding box center [256, 19] width 483 height 28
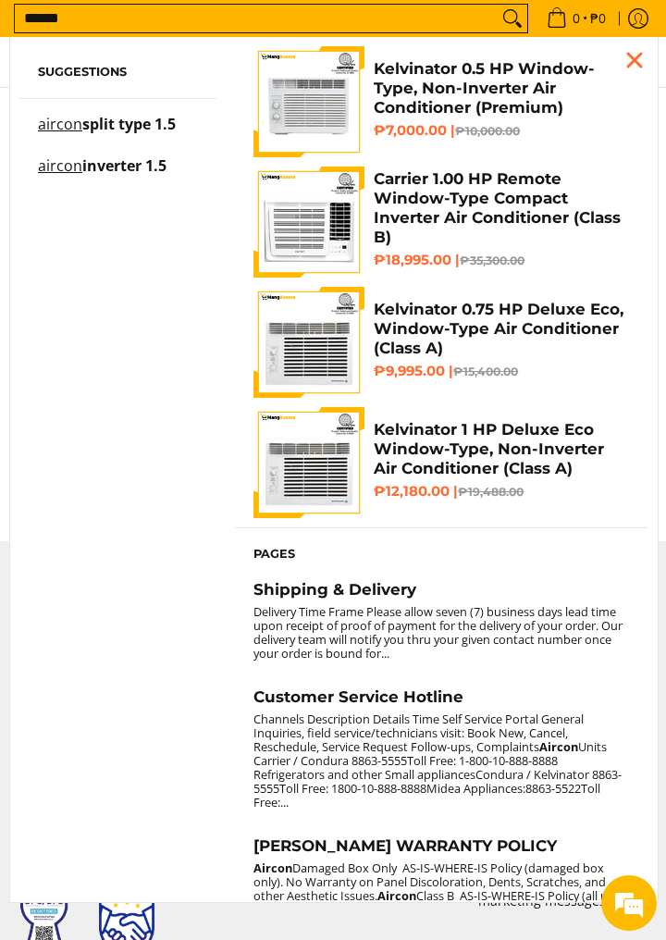
type input "******"
click at [498, 5] on button "Search" at bounding box center [513, 19] width 30 height 28
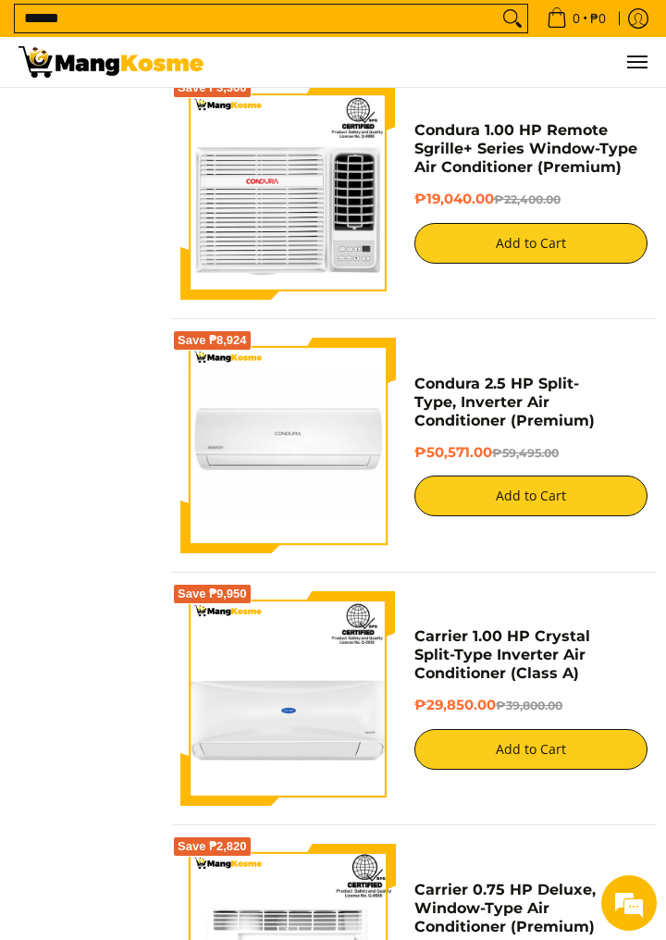
scroll to position [5182, 0]
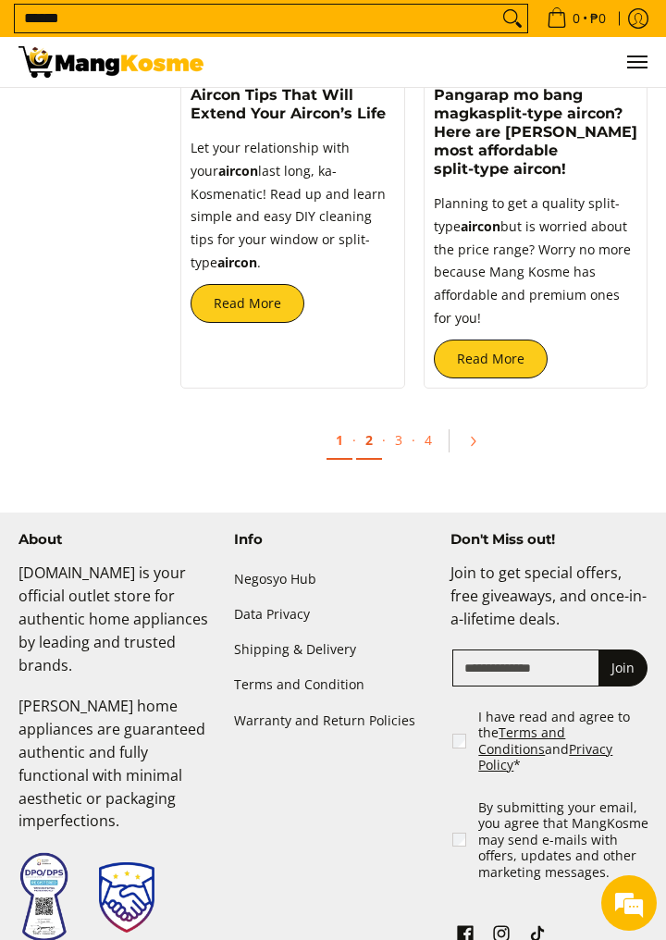
click at [374, 460] on link "2" at bounding box center [369, 441] width 26 height 38
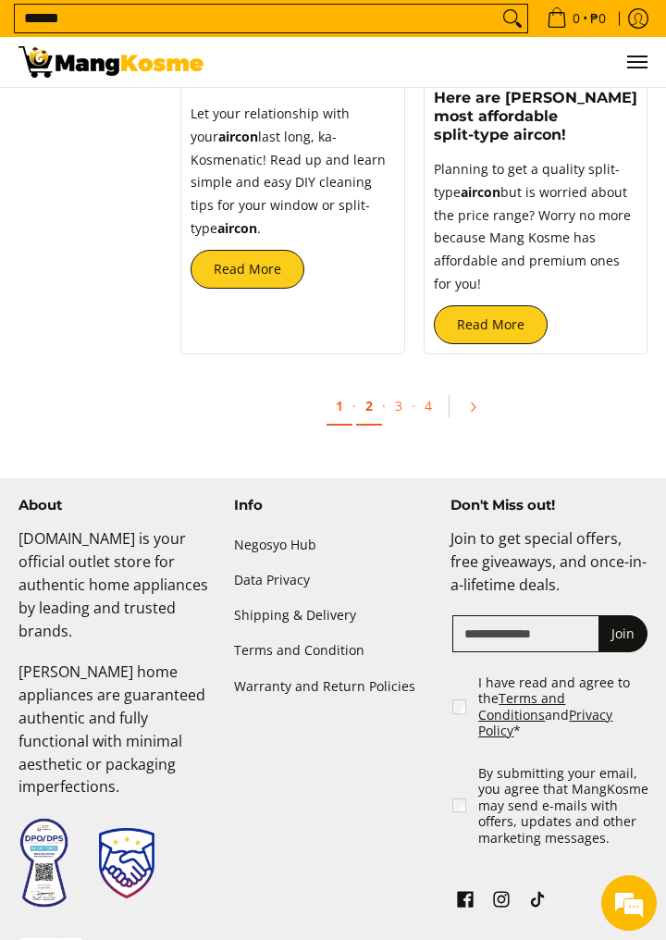
scroll to position [6494, 0]
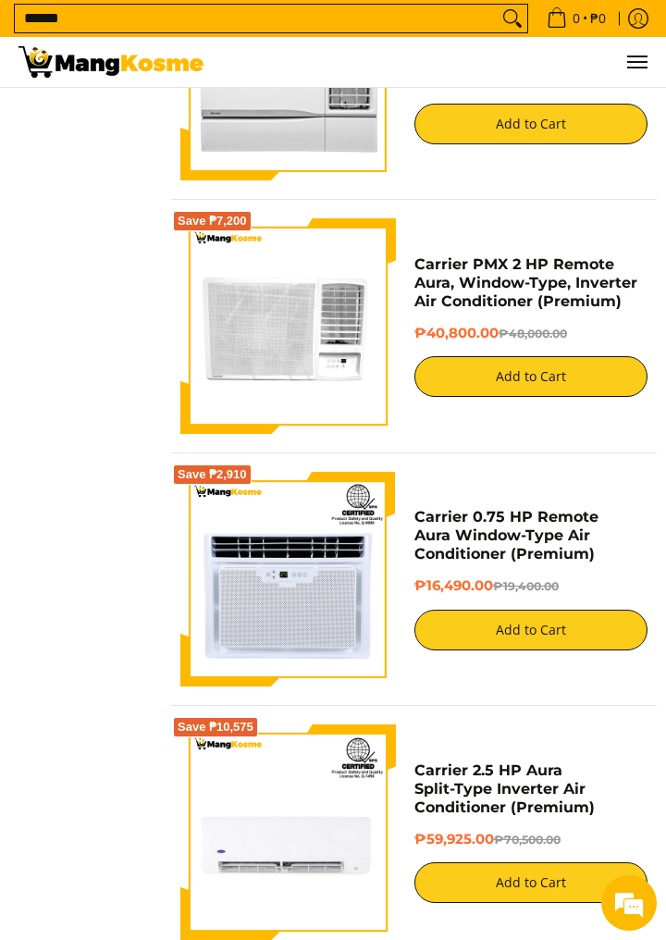
scroll to position [4272, 0]
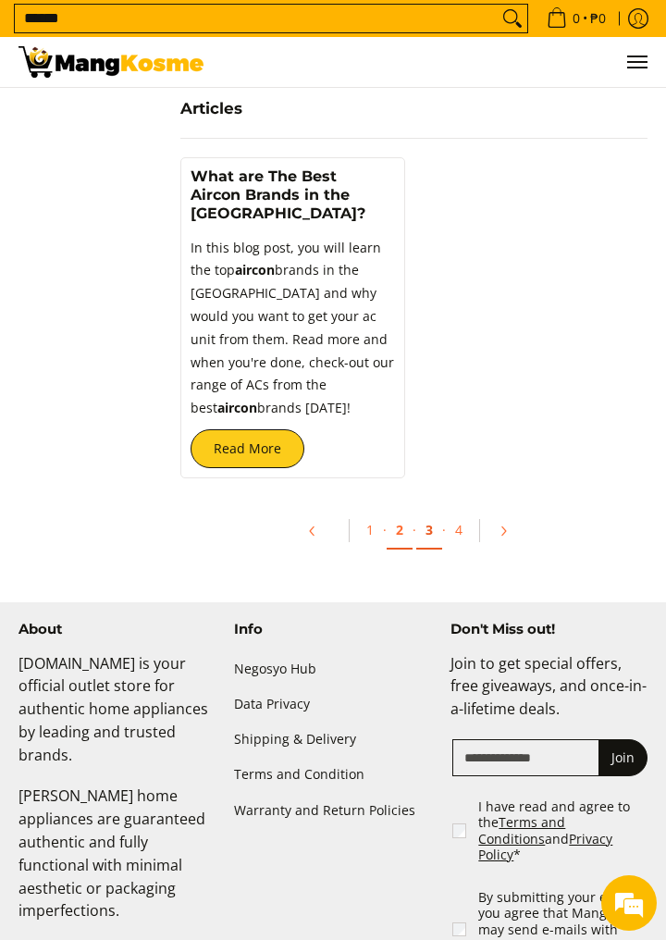
click at [428, 550] on link "3" at bounding box center [429, 531] width 26 height 38
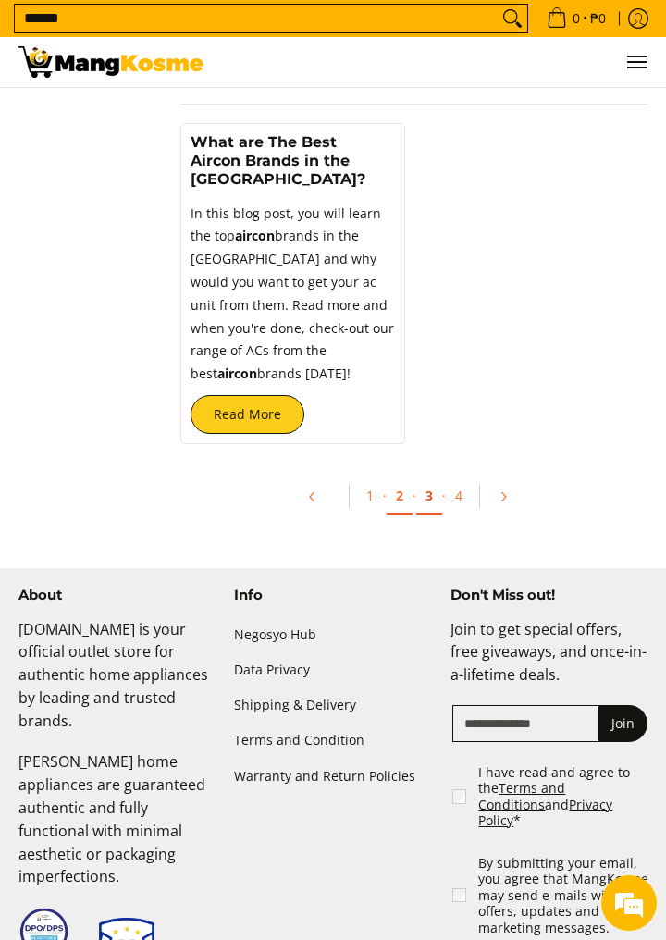
scroll to position [6532, 0]
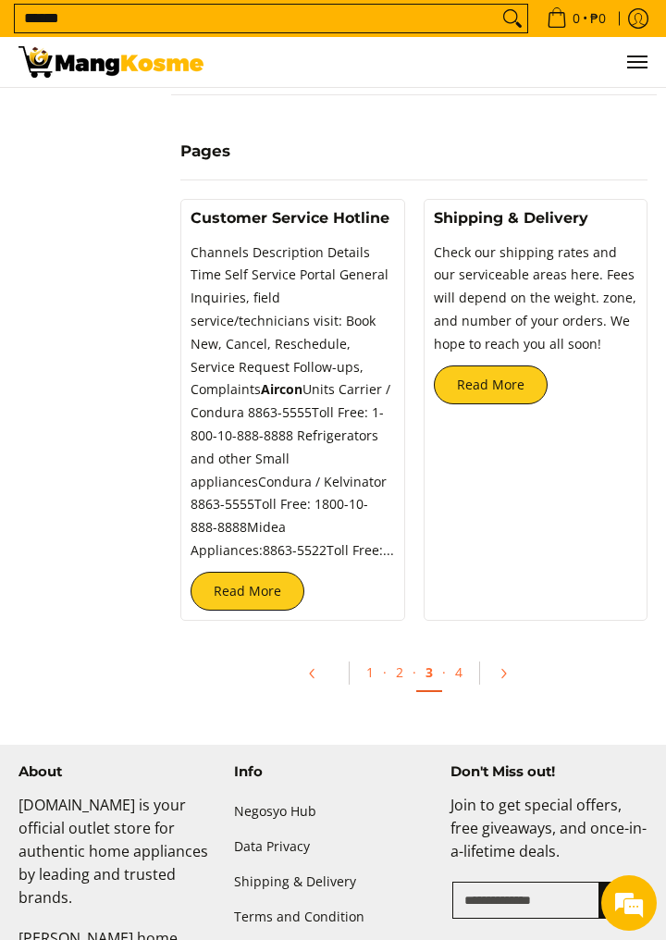
scroll to position [5693, 0]
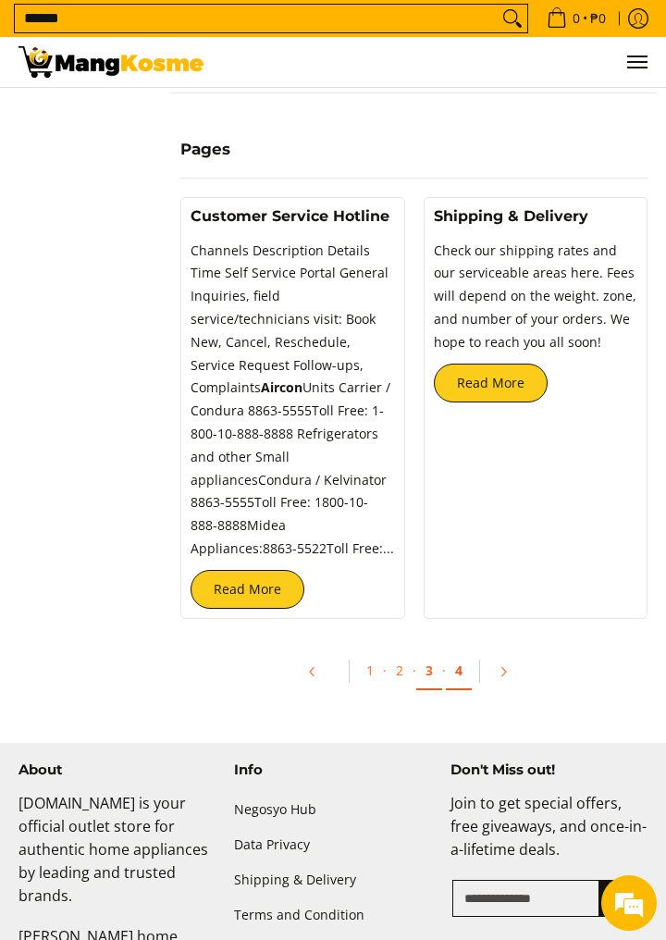
click at [467, 652] on link "4" at bounding box center [459, 671] width 26 height 38
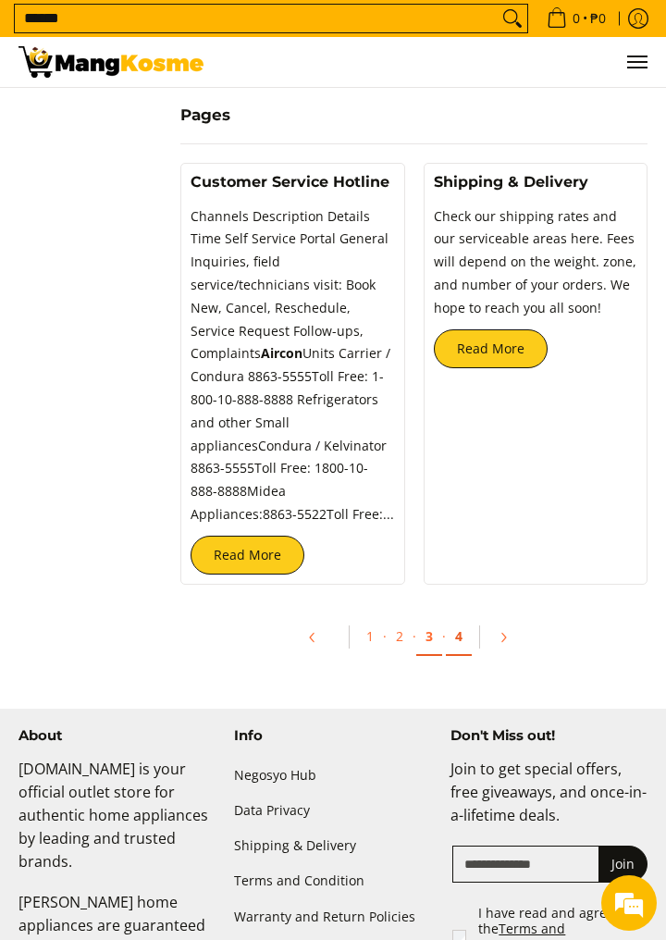
scroll to position [5782, 0]
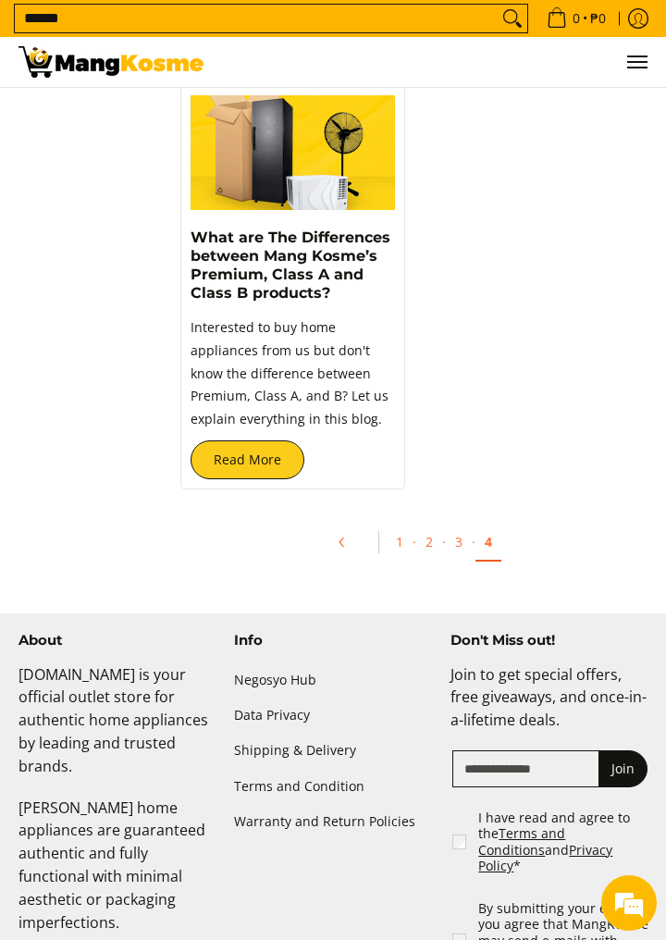
scroll to position [4267, 0]
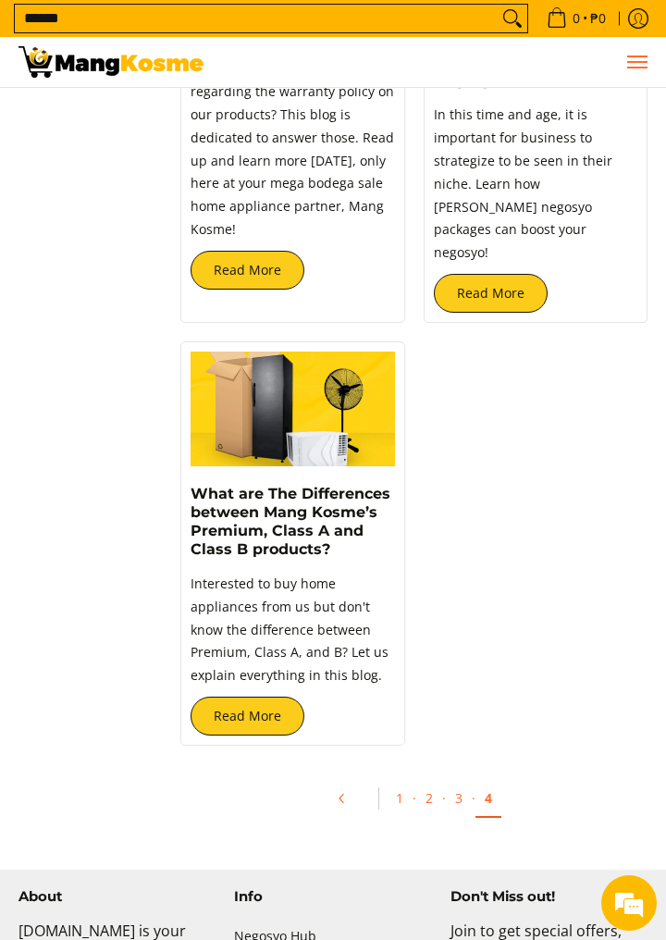
click at [627, 53] on button "Menu" at bounding box center [637, 62] width 22 height 50
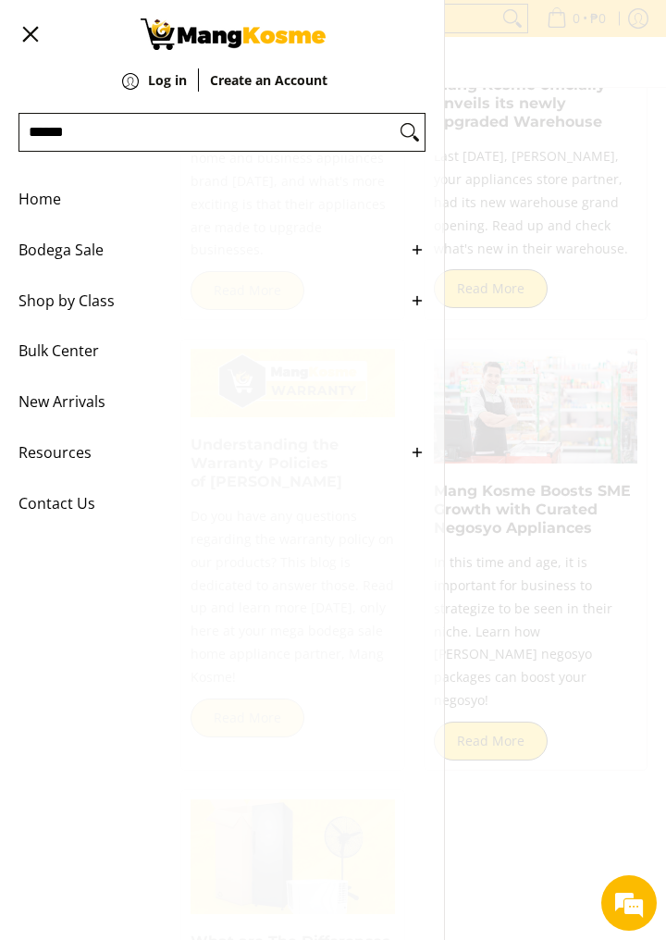
scroll to position [3560, 0]
click at [52, 250] on span "Bodega Sale" at bounding box center [208, 250] width 379 height 51
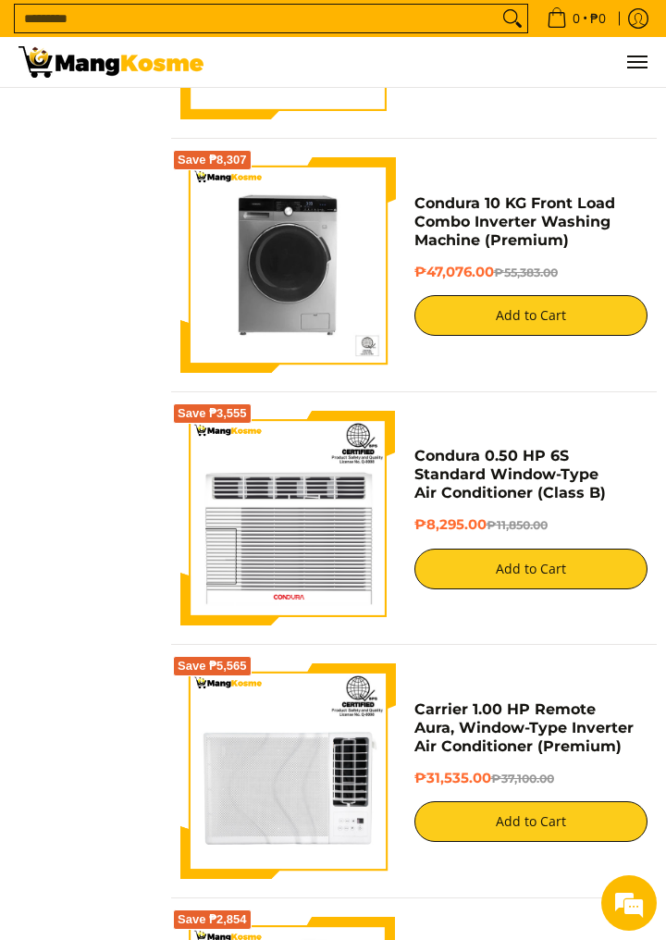
scroll to position [11305, 0]
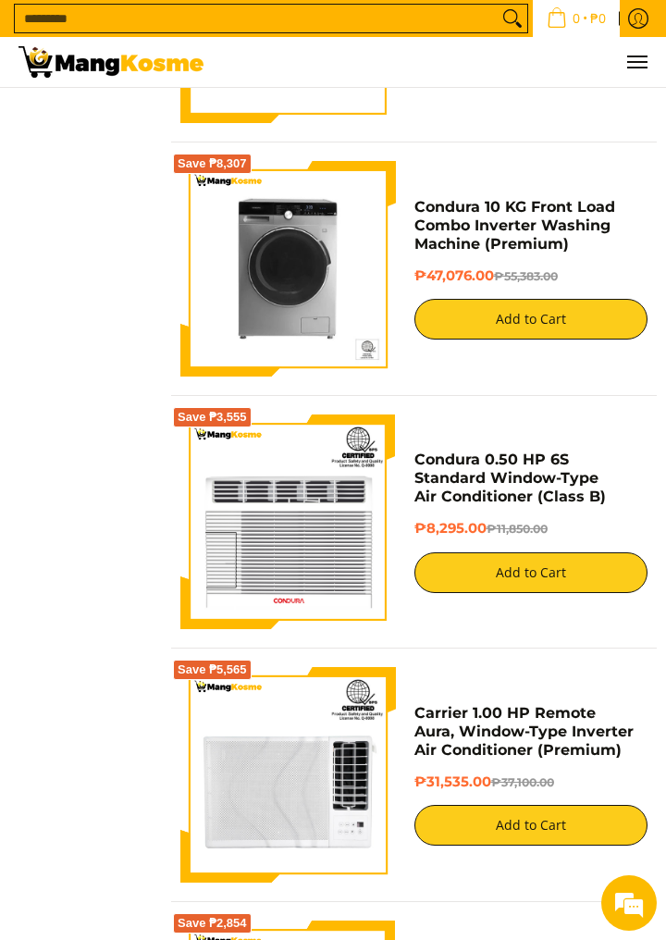
click at [533, 16] on link "0 • ₱0" at bounding box center [576, 18] width 87 height 37
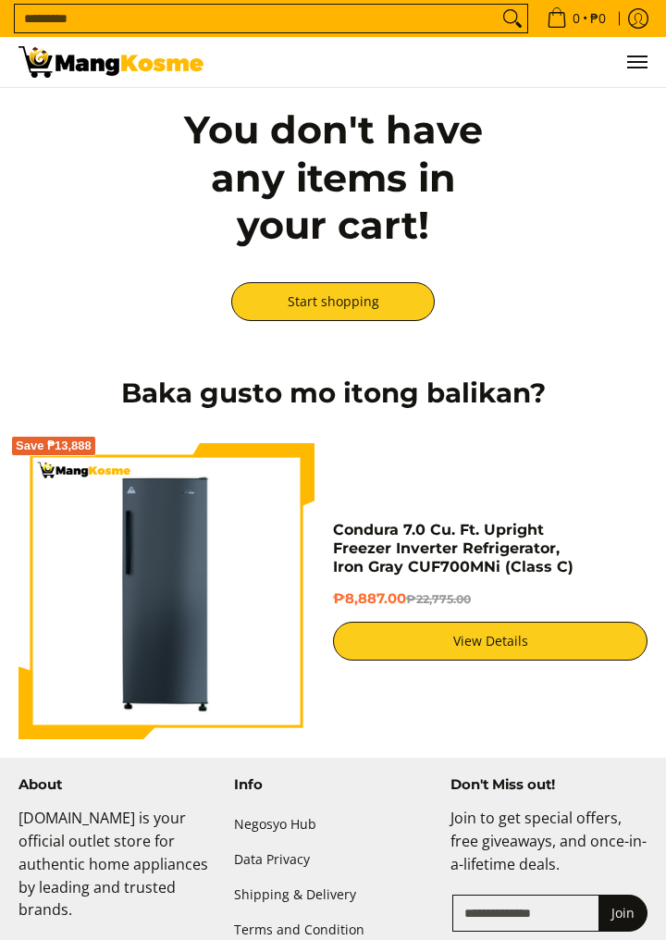
click at [73, 21] on input "Search..." at bounding box center [256, 19] width 483 height 28
click at [613, 401] on h2 "Baka gusto mo itong balikan?" at bounding box center [333, 394] width 629 height 34
click at [94, 19] on input "Search..." at bounding box center [256, 19] width 483 height 28
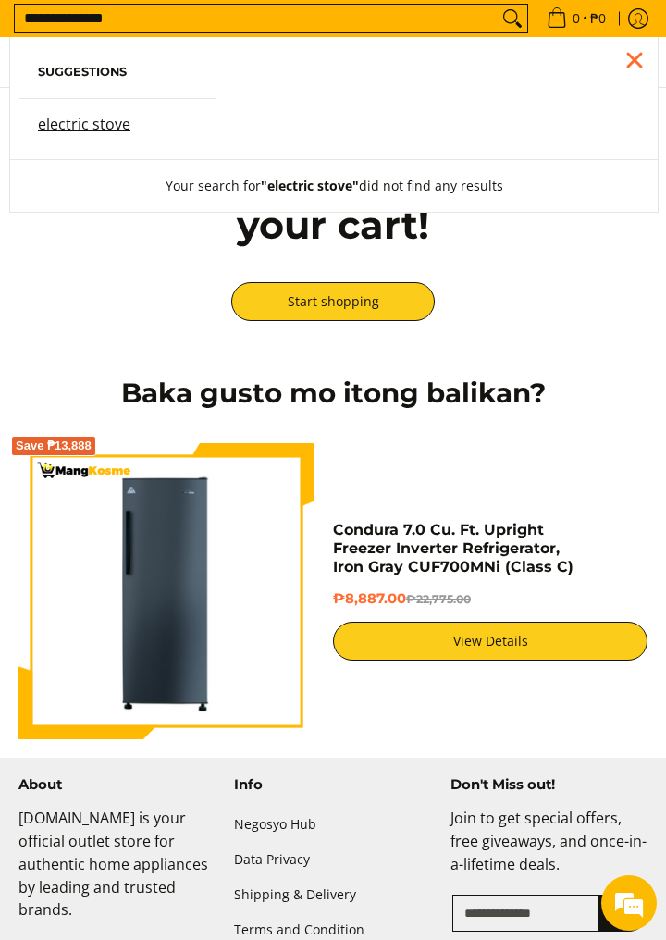
type input "**********"
click at [498, 5] on button "Search" at bounding box center [513, 19] width 30 height 28
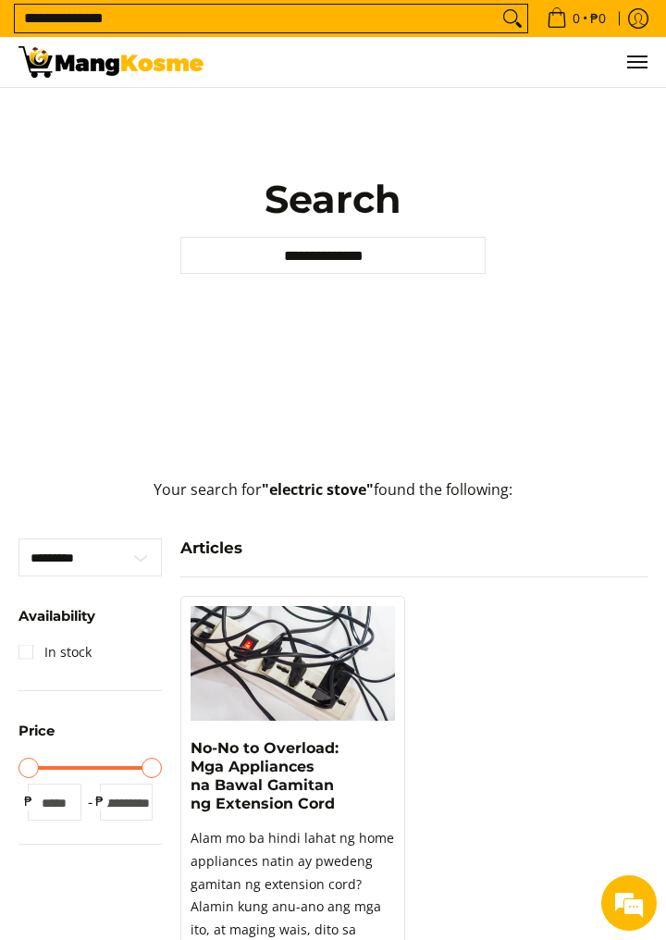
scroll to position [96, 0]
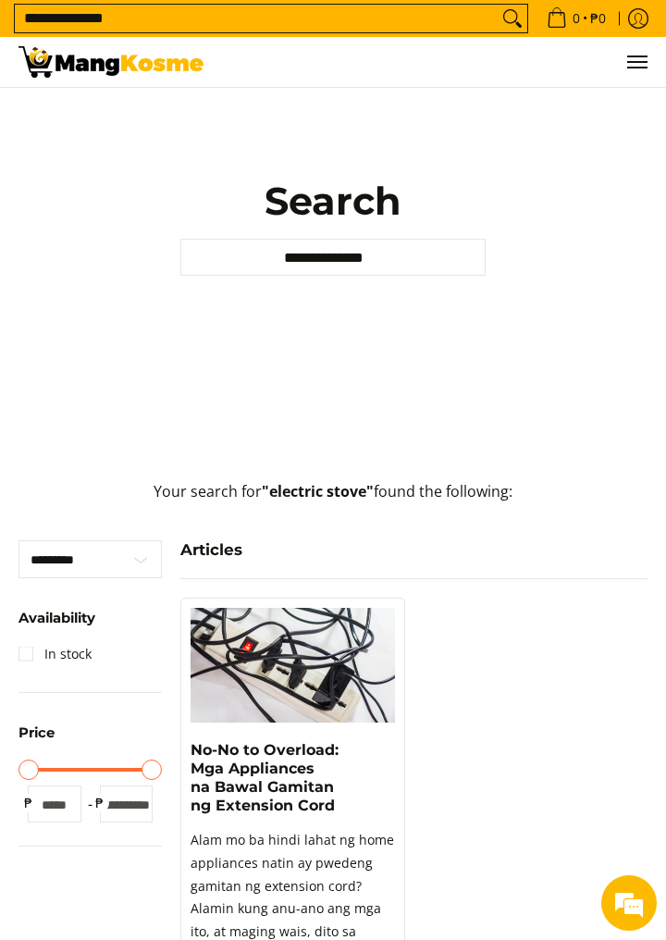
click at [479, 22] on input "**********" at bounding box center [256, 19] width 483 height 28
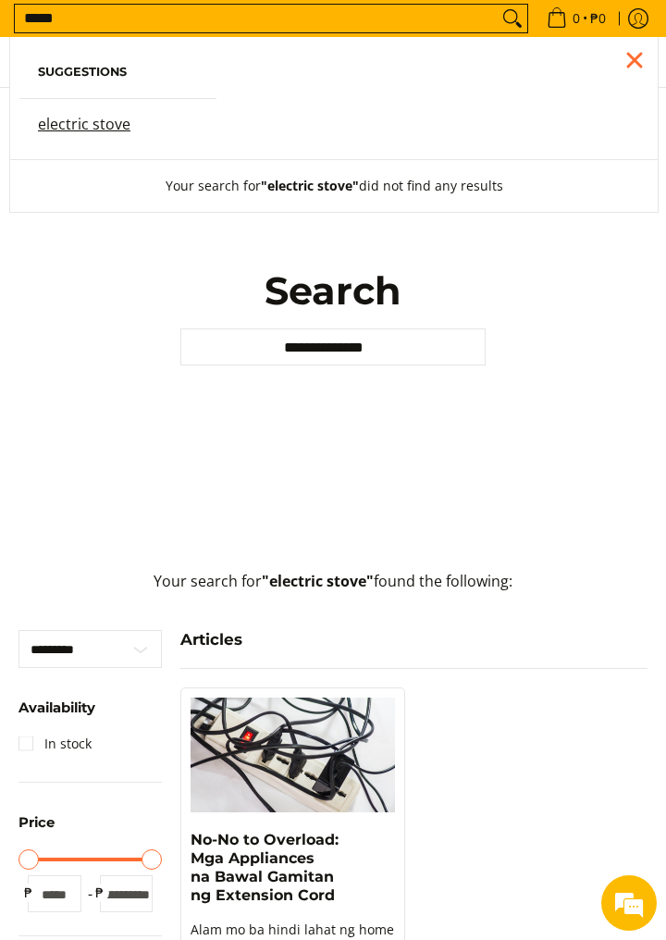
scroll to position [0, 0]
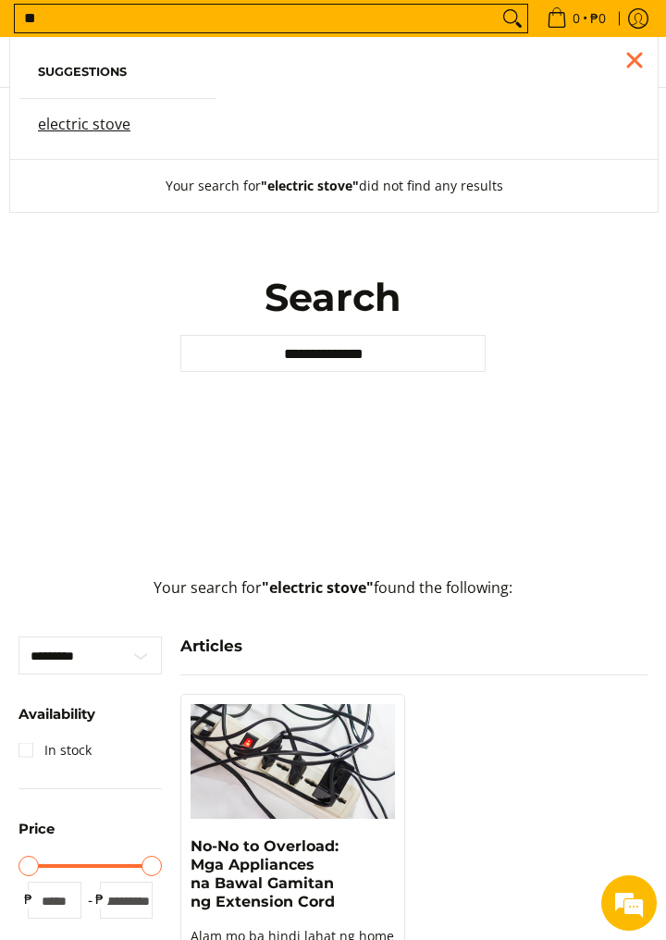
type input "*"
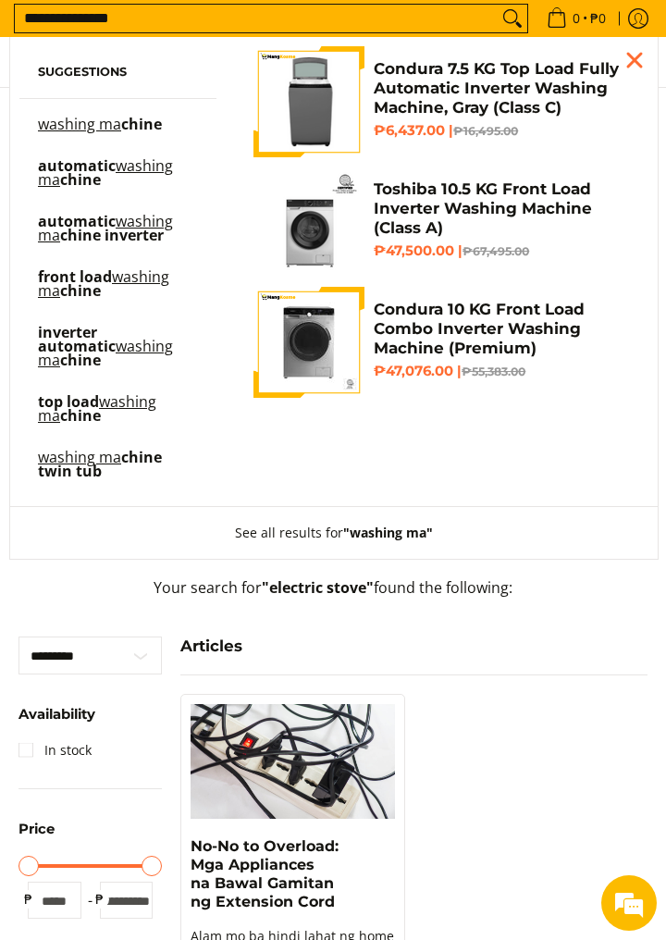
type input "**********"
click at [498, 5] on button "Search" at bounding box center [513, 19] width 30 height 28
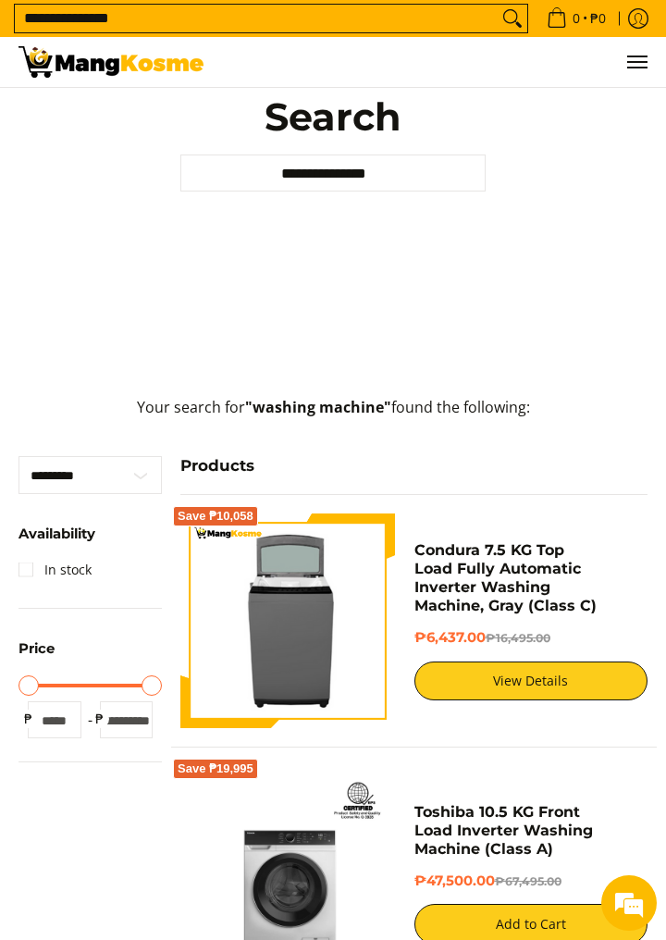
scroll to position [178, 0]
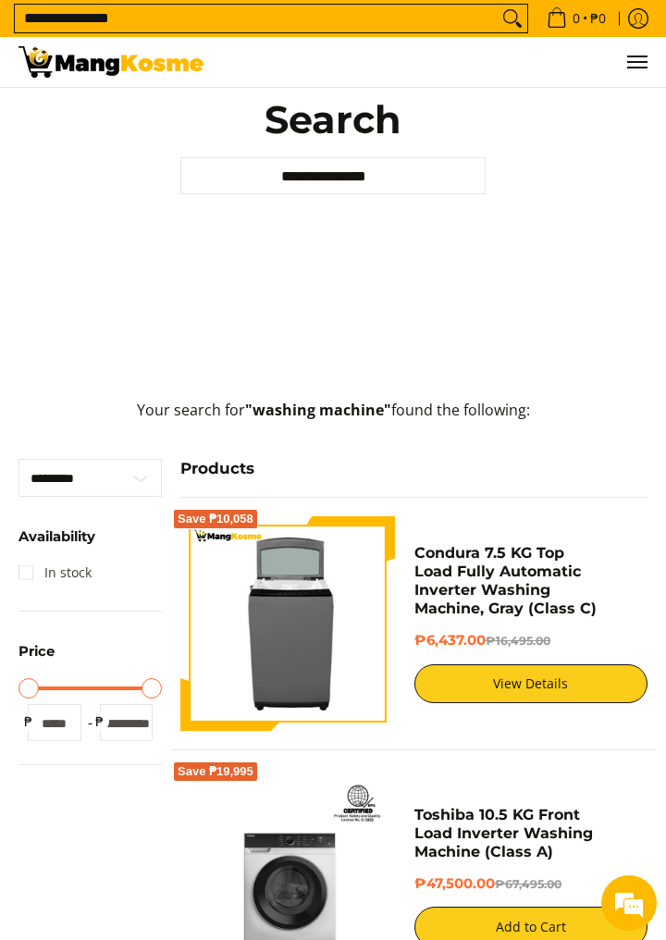
click at [20, 588] on link "In stock" at bounding box center [55, 573] width 73 height 30
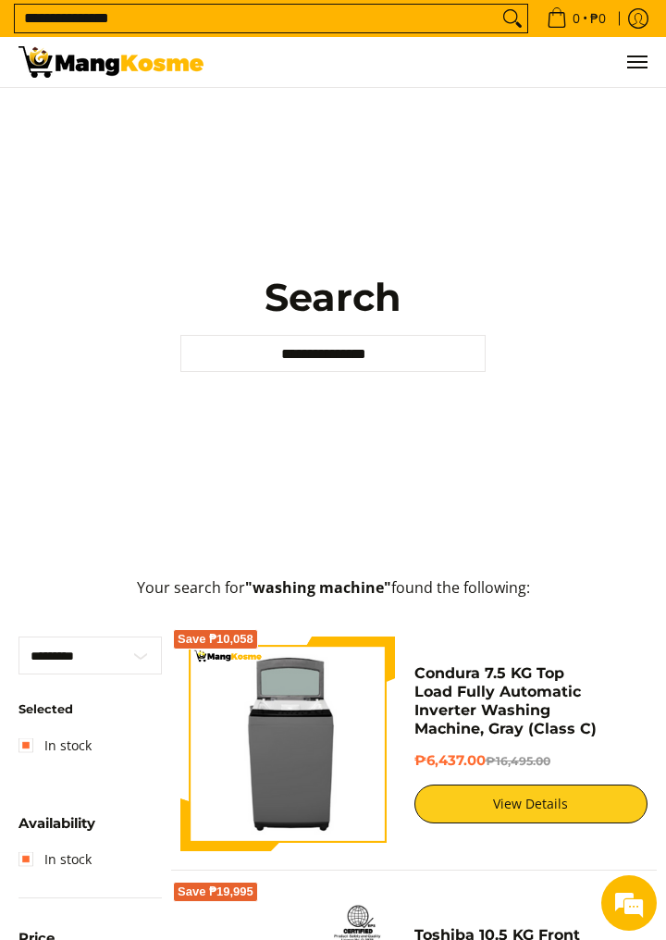
click at [407, 372] on input "**********" at bounding box center [332, 353] width 305 height 37
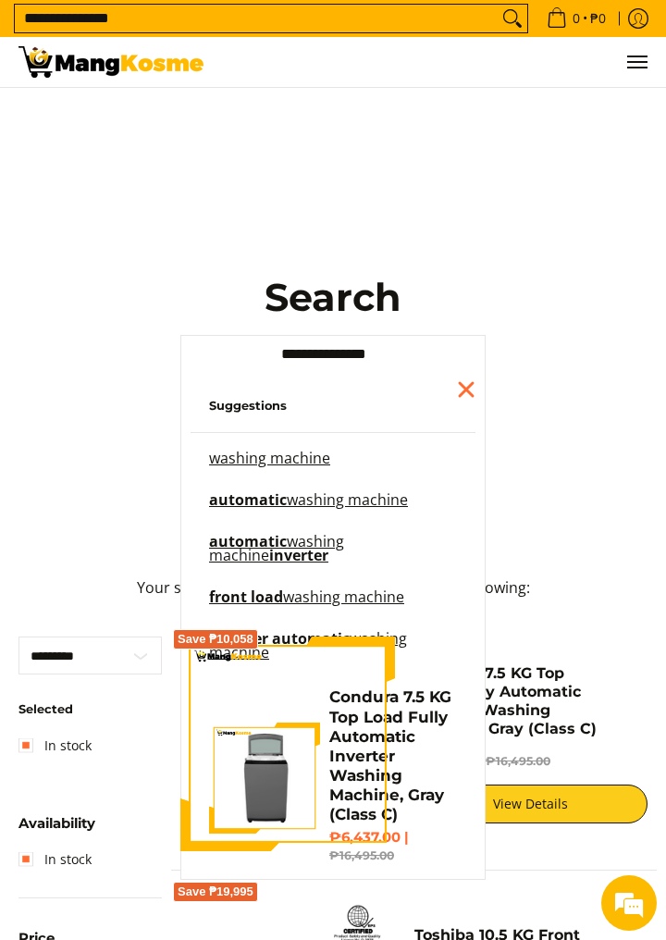
click at [239, 468] on mark "washing machine" at bounding box center [269, 458] width 121 height 20
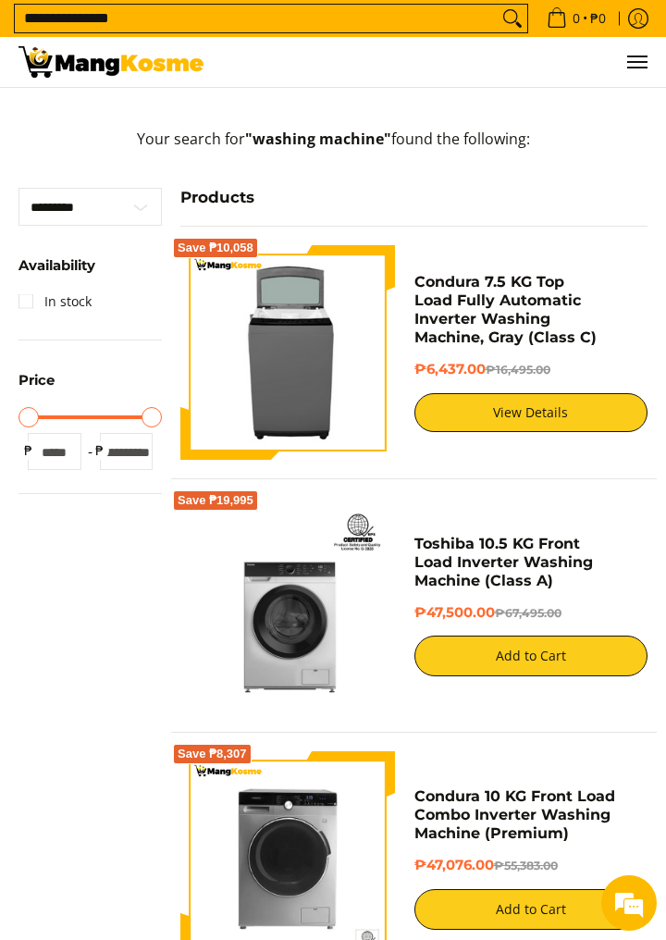
scroll to position [213, 0]
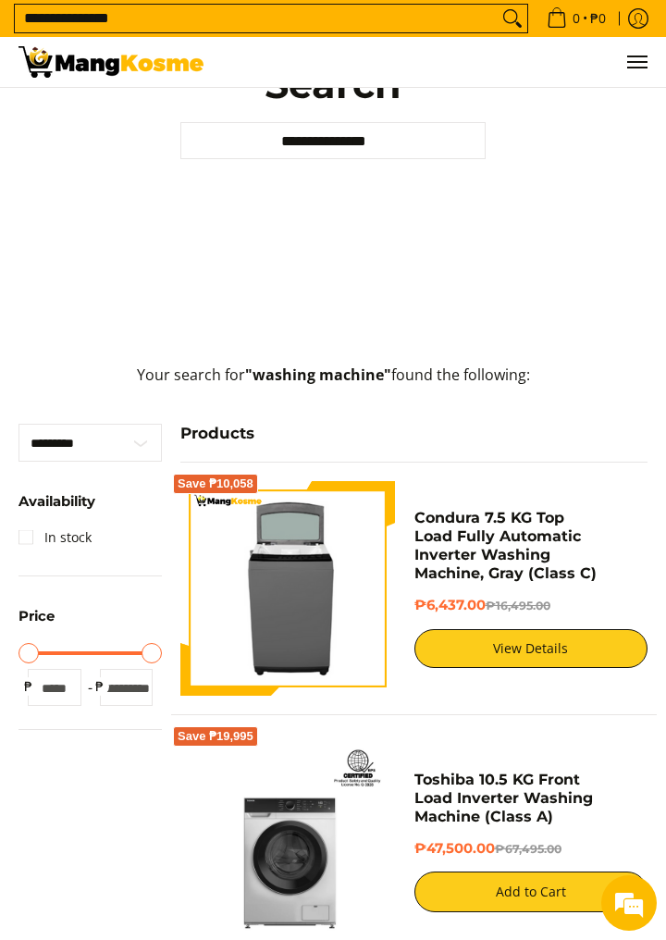
type input "*****"
click at [32, 655] on div at bounding box center [59, 653] width 63 height 4
click at [41, 701] on div "Minimum Price Maximum Price Minimum Price ***** ₱ Maximum Price ***** ₱" at bounding box center [90, 672] width 143 height 68
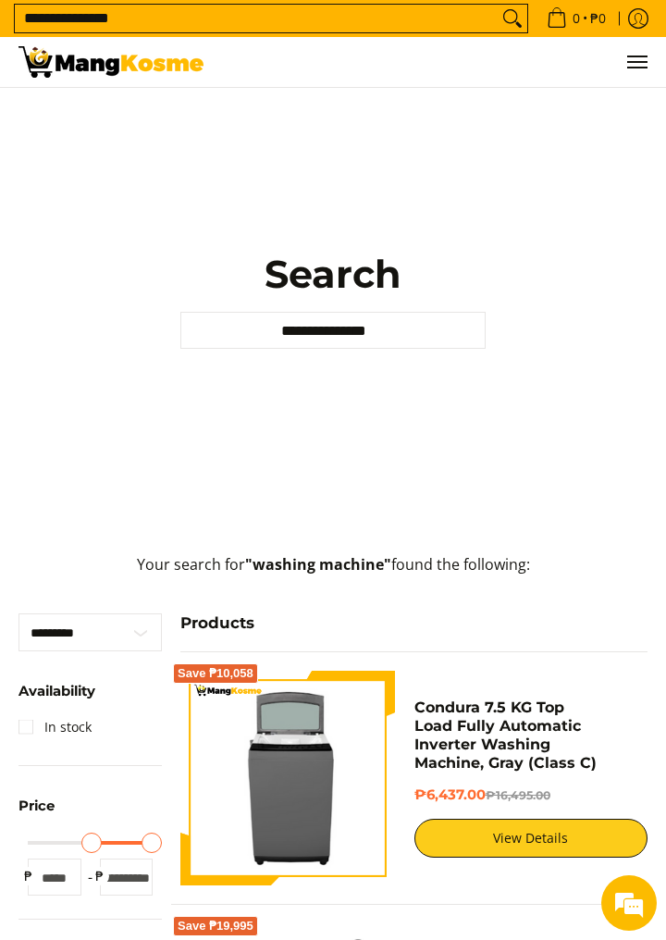
scroll to position [0, 0]
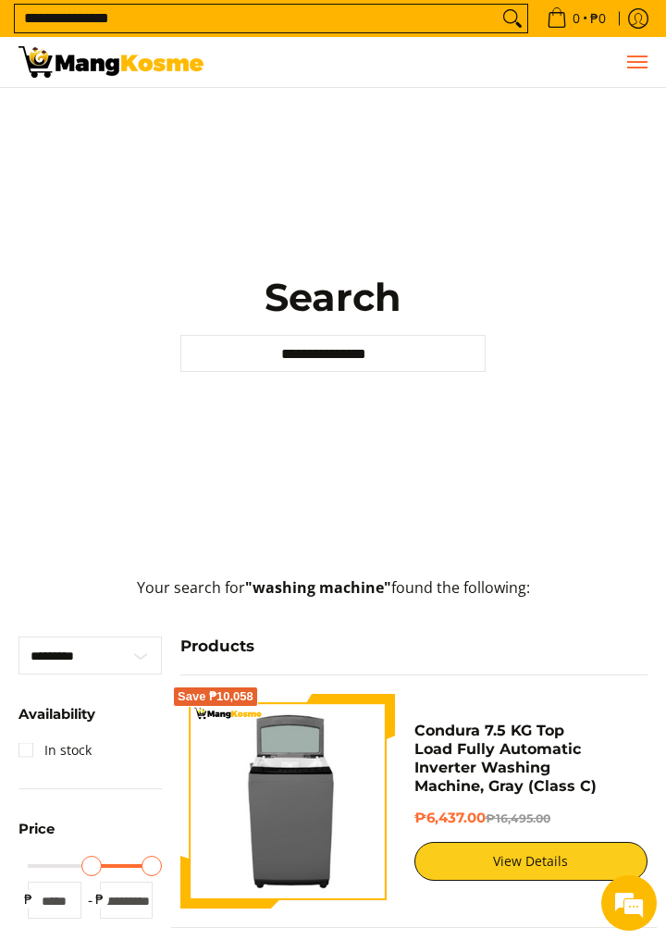
click at [646, 83] on button "Menu" at bounding box center [637, 62] width 22 height 50
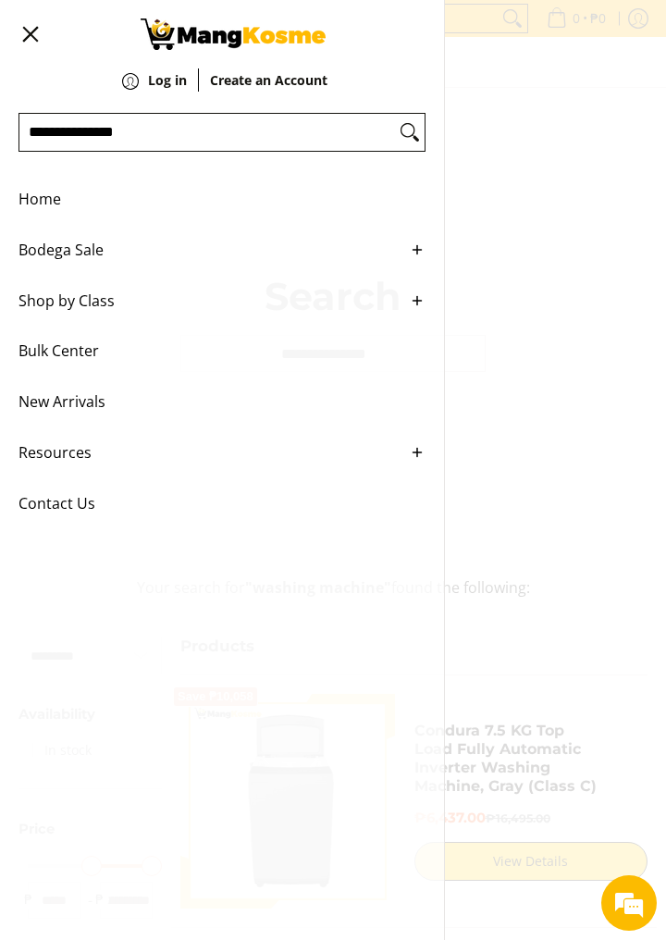
click at [403, 191] on link "Home" at bounding box center [222, 199] width 407 height 51
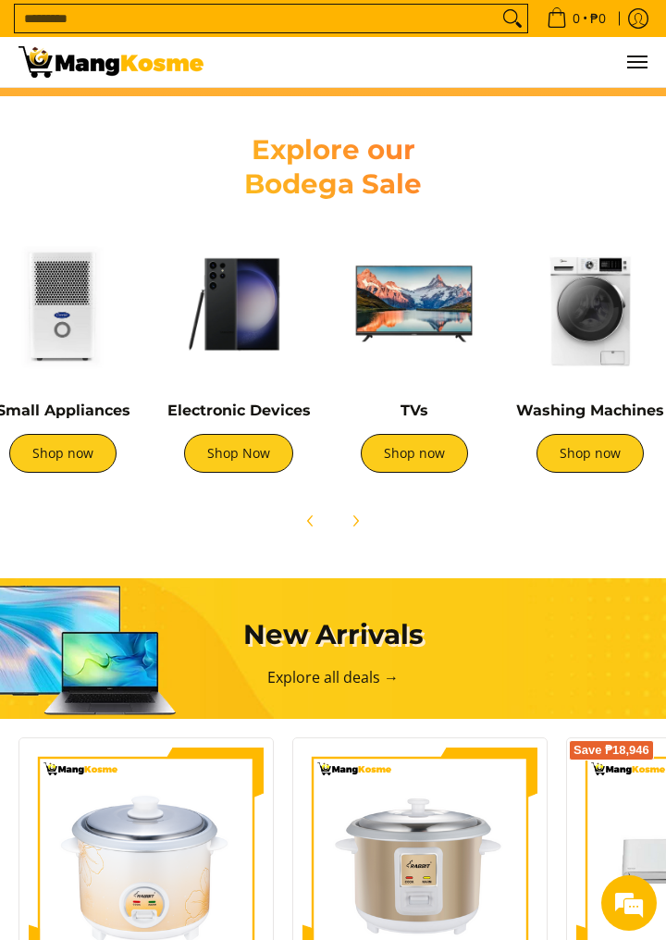
scroll to position [0, 389]
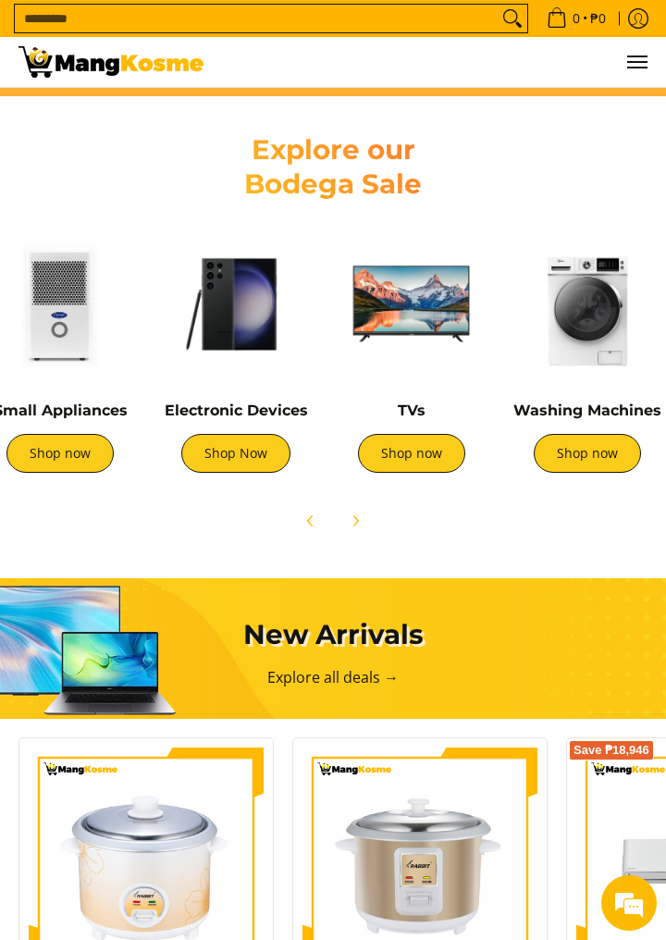
click at [242, 338] on img at bounding box center [235, 304] width 157 height 157
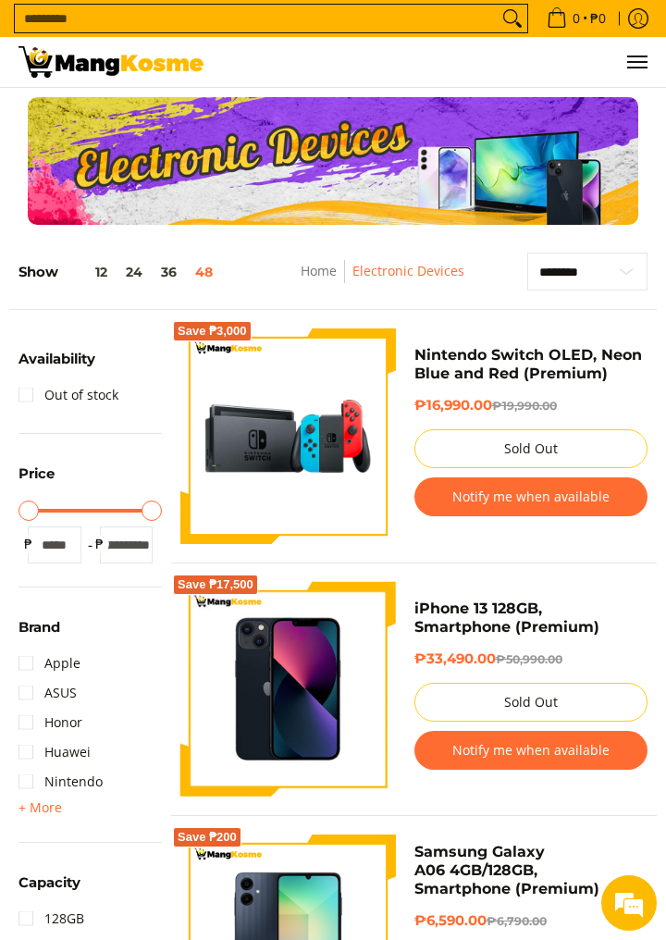
click at [61, 11] on input "Search..." at bounding box center [256, 19] width 483 height 28
click at [631, 62] on span "Menu" at bounding box center [637, 62] width 22 height 0
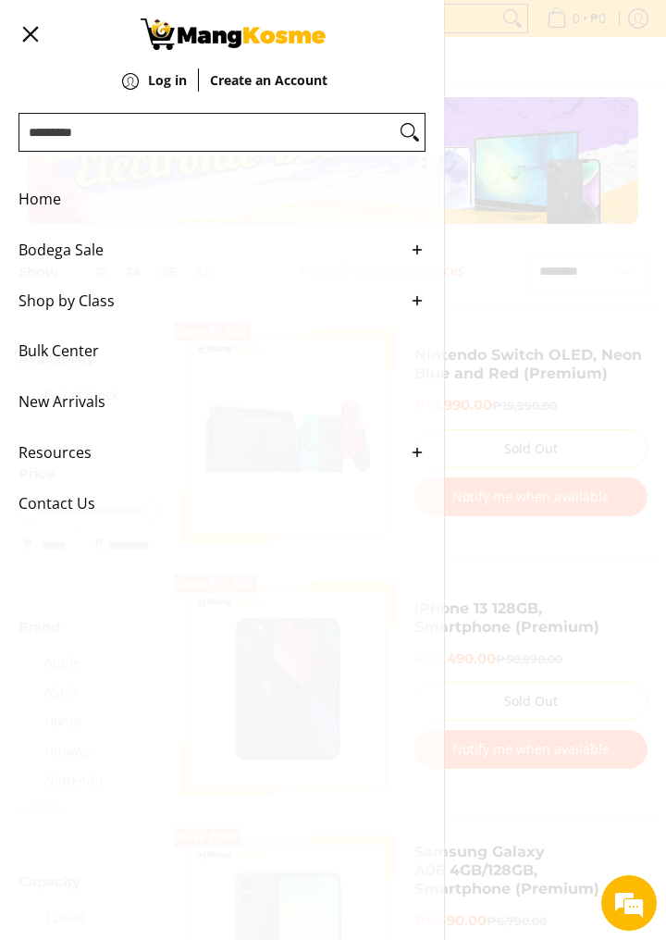
click at [33, 174] on span "Home" at bounding box center [208, 199] width 379 height 51
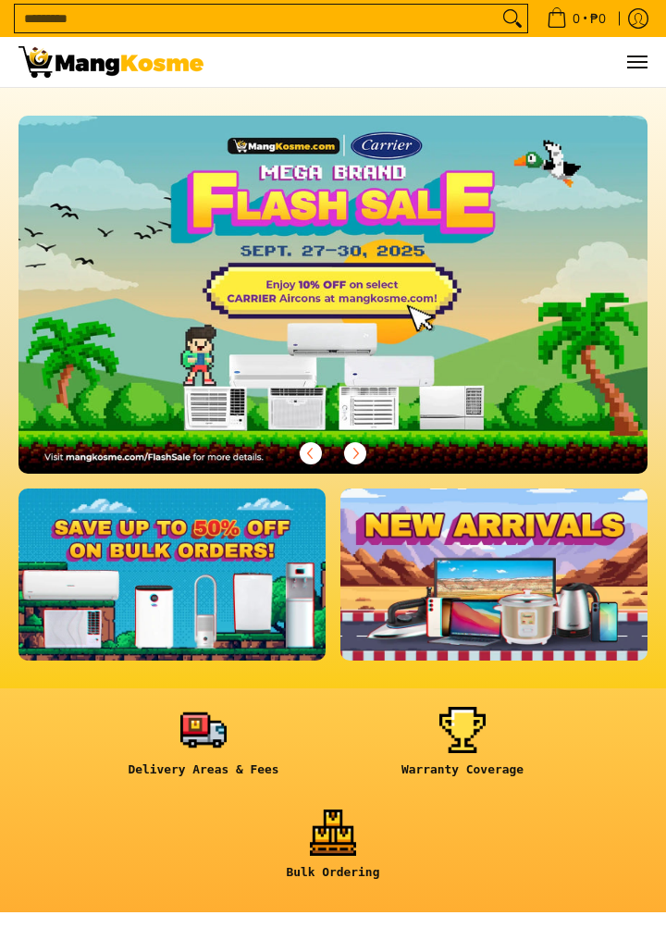
click at [516, 24] on icon "Search" at bounding box center [519, 25] width 6 height 6
click at [510, 26] on icon "Search" at bounding box center [513, 19] width 30 height 28
click at [498, 29] on icon "Search" at bounding box center [513, 19] width 30 height 28
click at [516, 24] on icon "Search" at bounding box center [519, 25] width 6 height 6
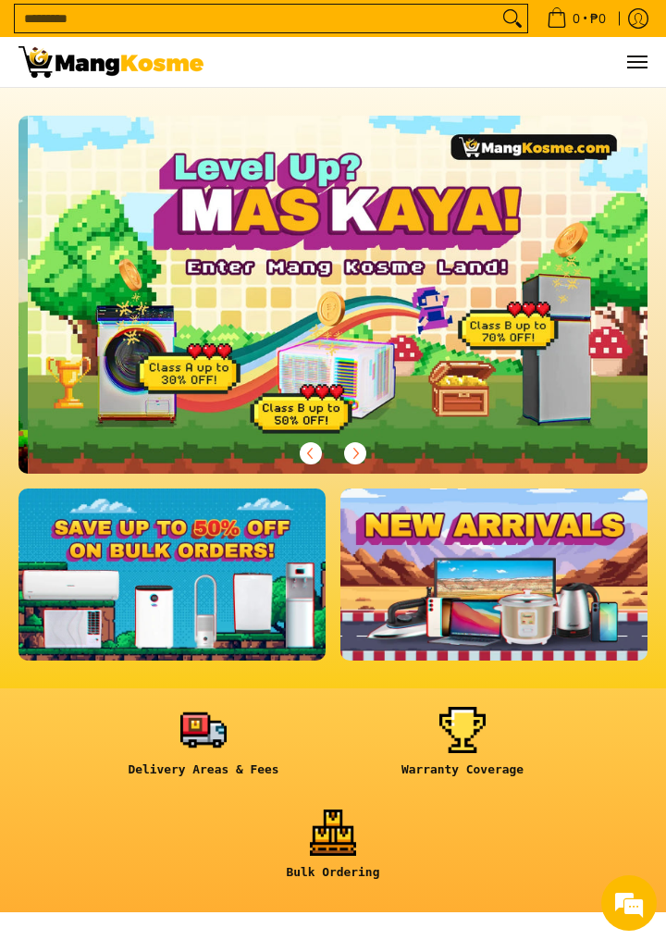
scroll to position [0, 629]
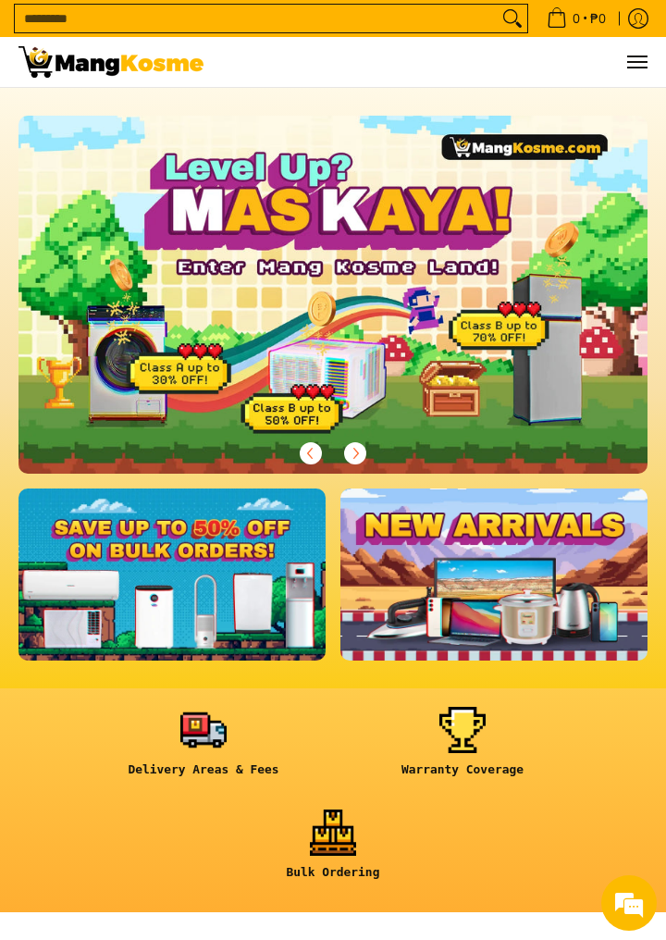
click at [516, 24] on icon "Search" at bounding box center [519, 25] width 6 height 6
click at [461, 16] on input "Search..." at bounding box center [256, 19] width 483 height 28
click at [647, 62] on span "Menu" at bounding box center [637, 62] width 22 height 0
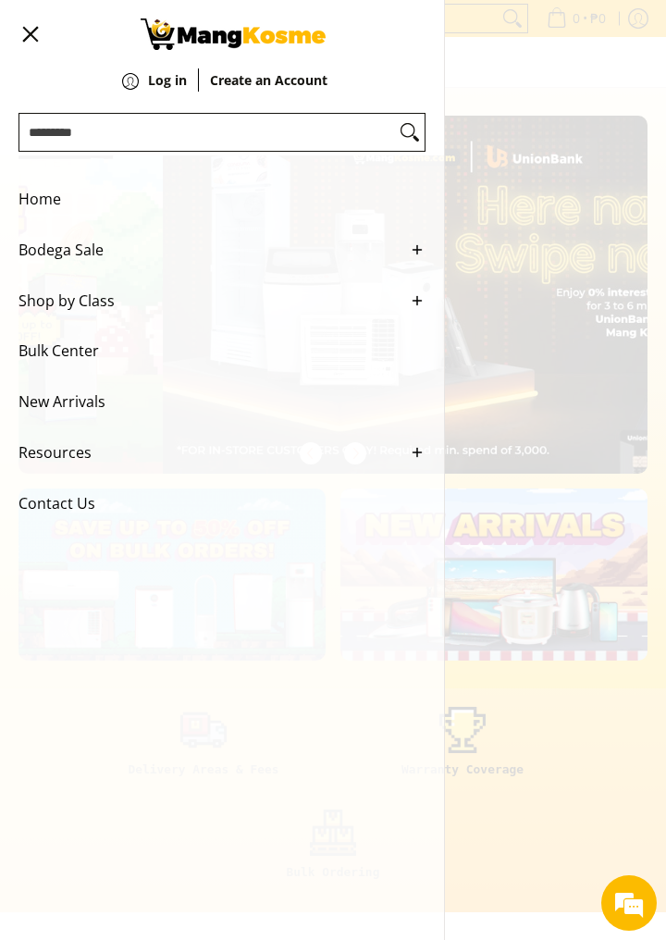
scroll to position [0, 1259]
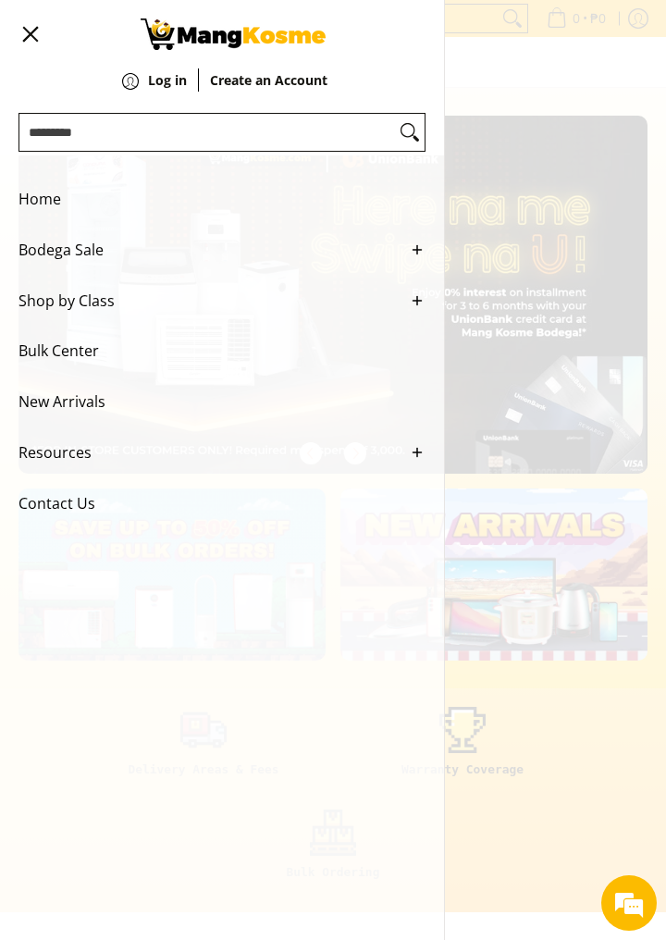
click at [43, 466] on span "Resources" at bounding box center [208, 453] width 379 height 51
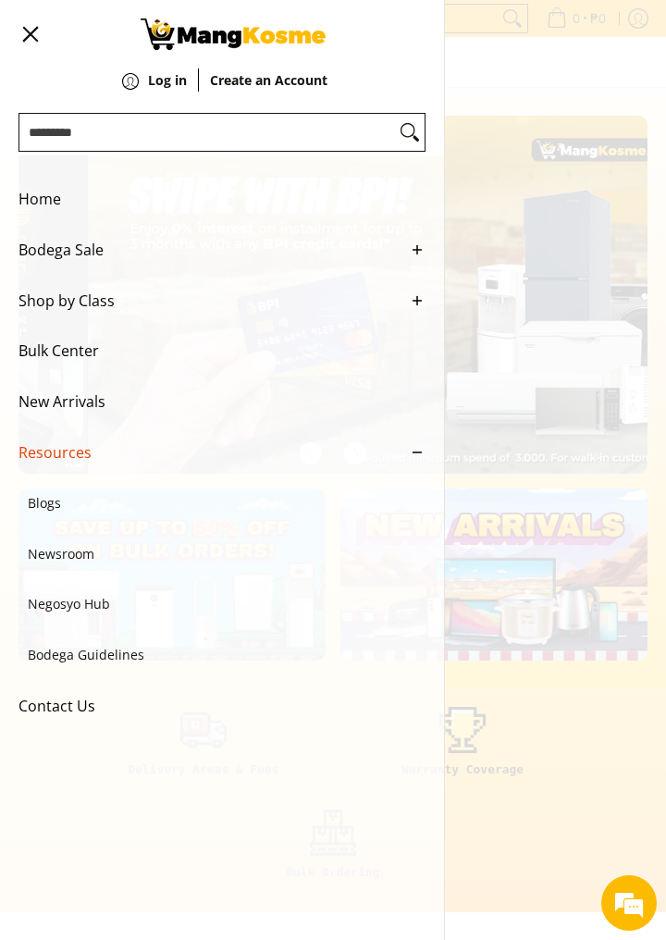
scroll to position [0, 1888]
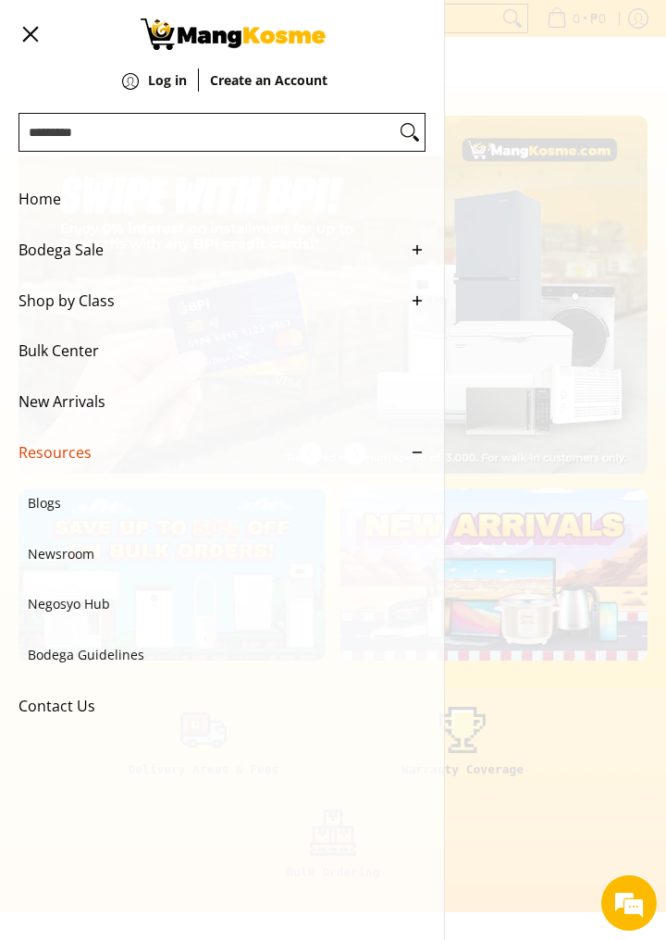
click at [28, 307] on span "Shop by Class" at bounding box center [208, 301] width 379 height 51
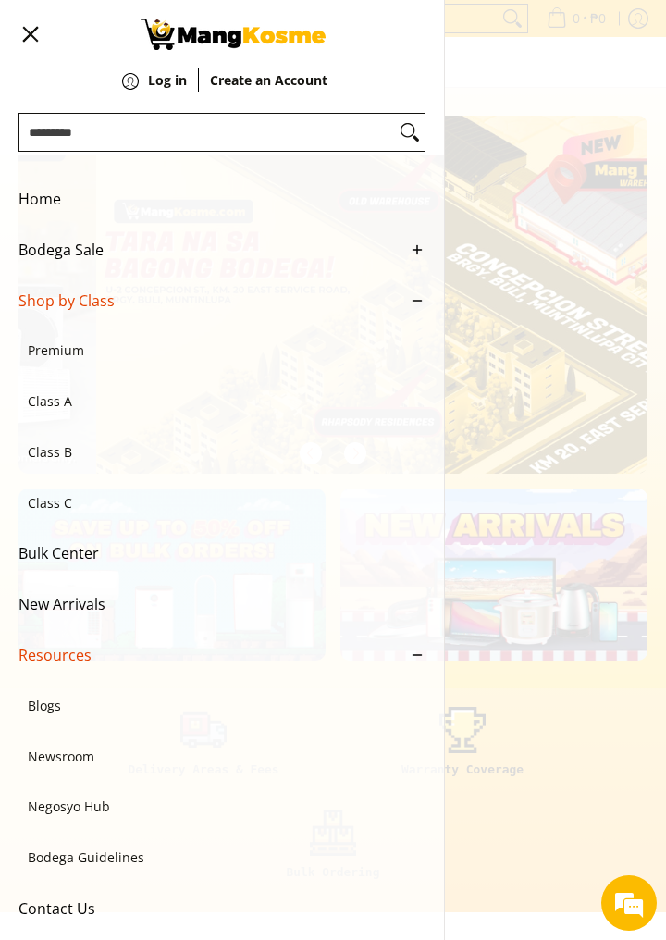
scroll to position [0, 2517]
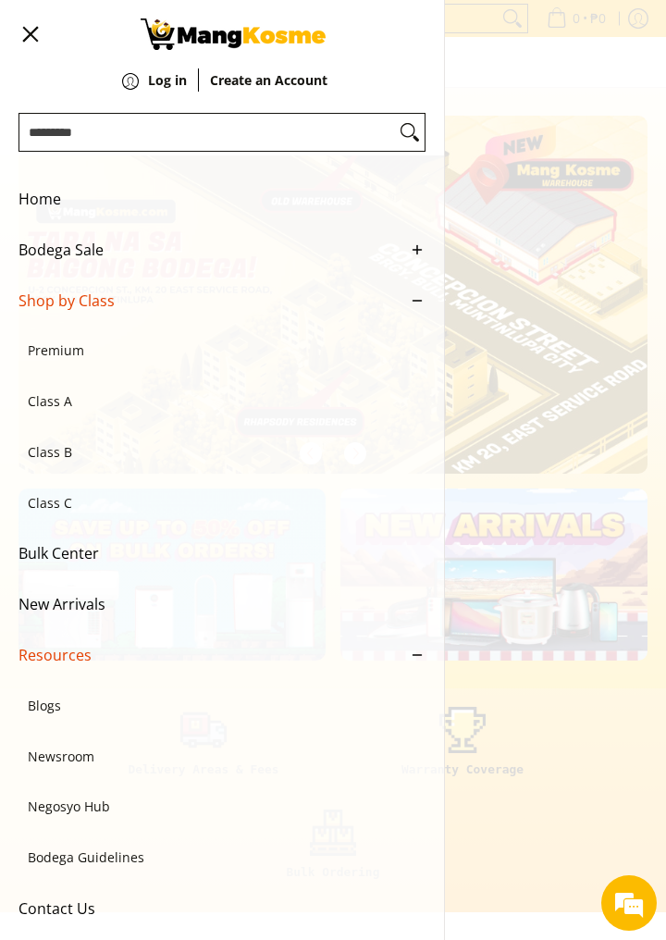
click at [51, 256] on span "Bodega Sale" at bounding box center [208, 250] width 379 height 51
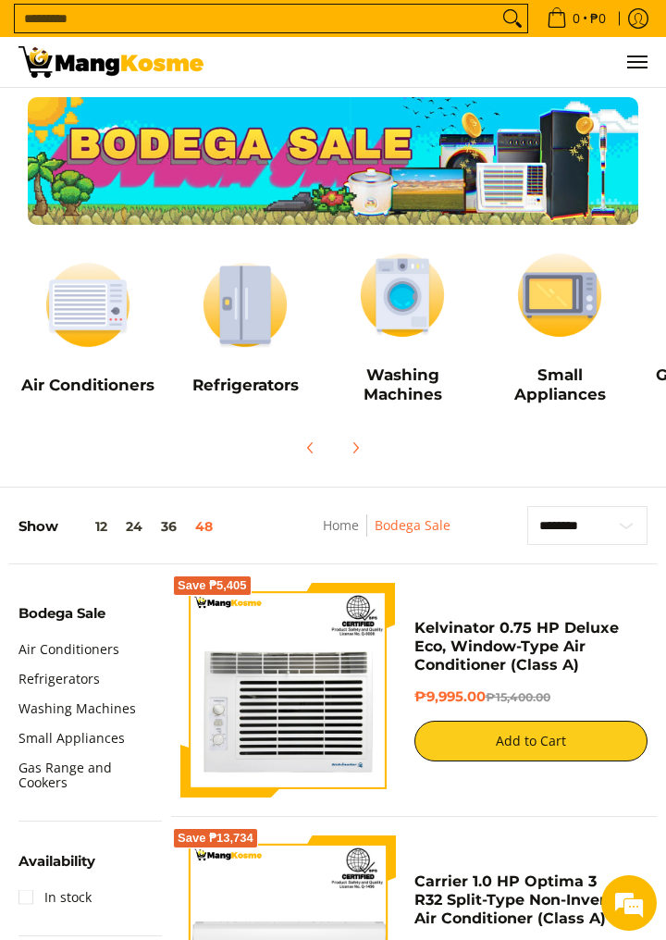
click at [662, 62] on div "0 Log in Create an Account" at bounding box center [333, 62] width 666 height 50
click at [638, 62] on span "Menu" at bounding box center [637, 62] width 22 height 0
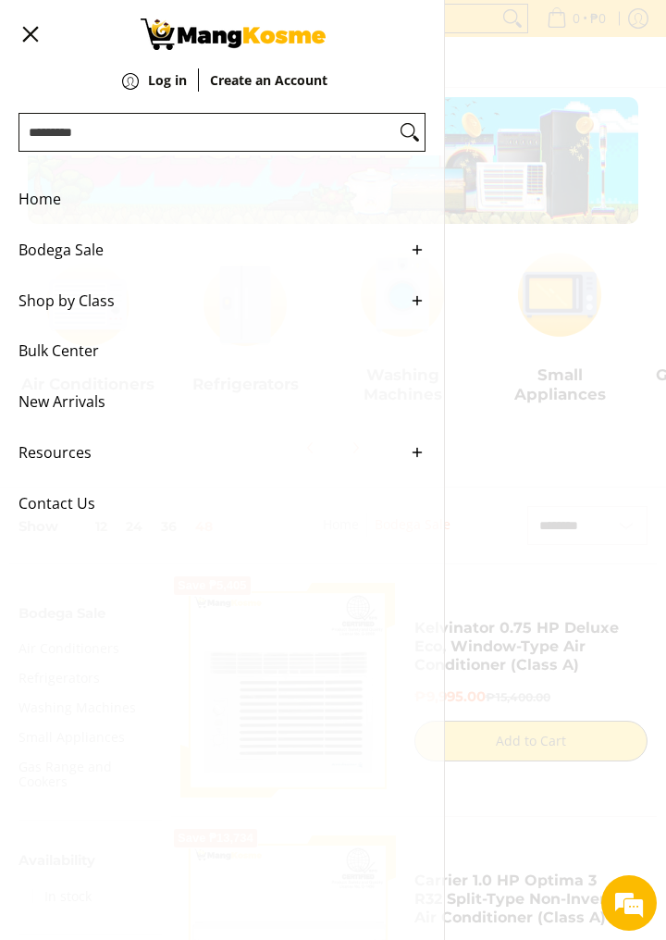
click at [589, 88] on div "0 Log in Create an Account" at bounding box center [333, 62] width 666 height 51
click at [37, 47] on button "Menu" at bounding box center [30, 34] width 22 height 68
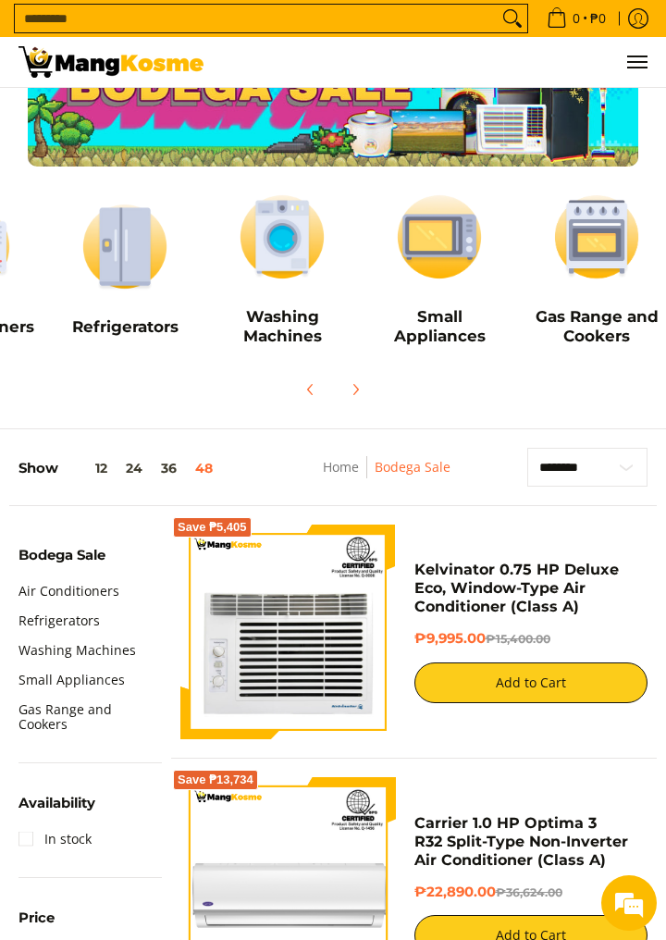
scroll to position [48, 0]
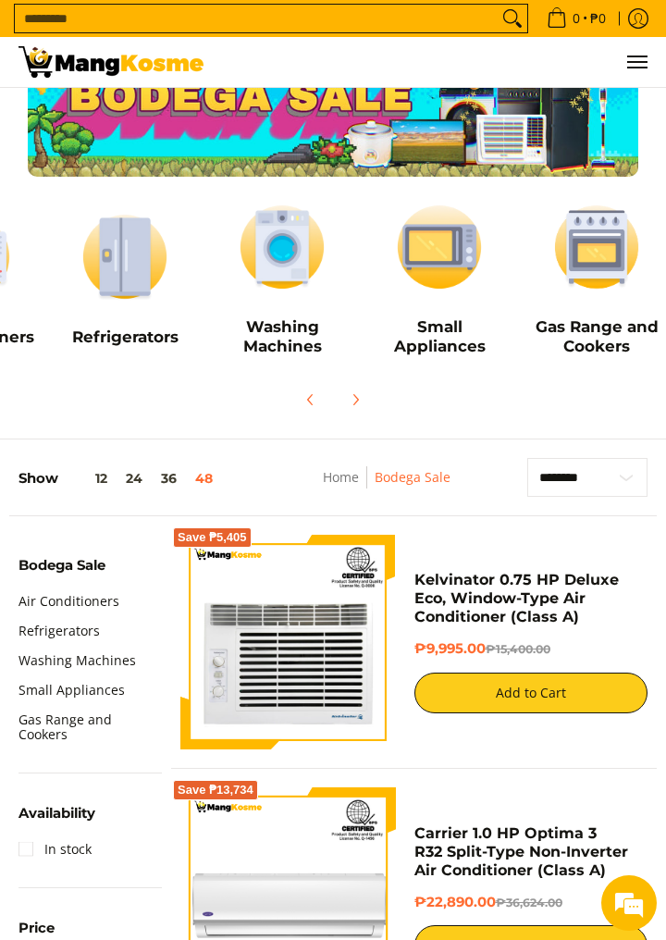
click at [611, 266] on img at bounding box center [596, 247] width 139 height 105
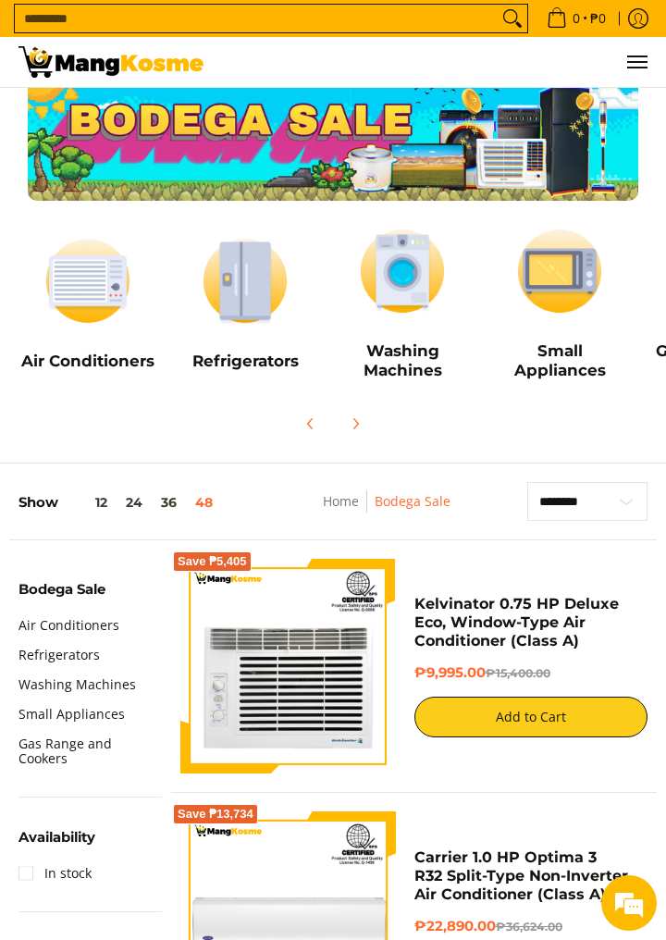
scroll to position [24, 0]
click at [418, 239] on img at bounding box center [402, 271] width 139 height 105
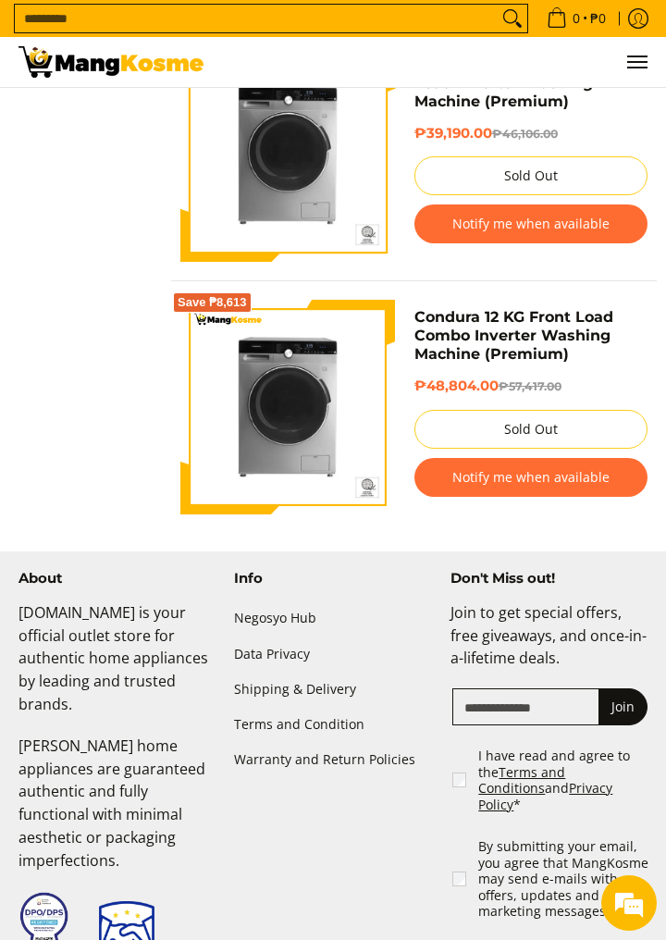
scroll to position [9080, 0]
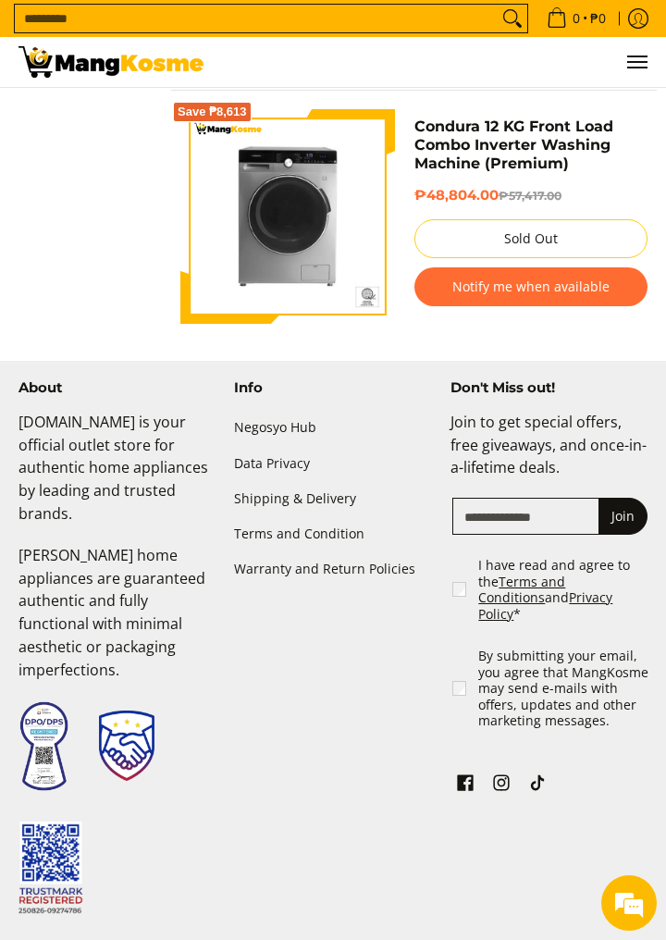
click at [590, 419] on p "Join to get special offers, free giveaways, and once-in-a-lifetime deals." at bounding box center [549, 454] width 197 height 87
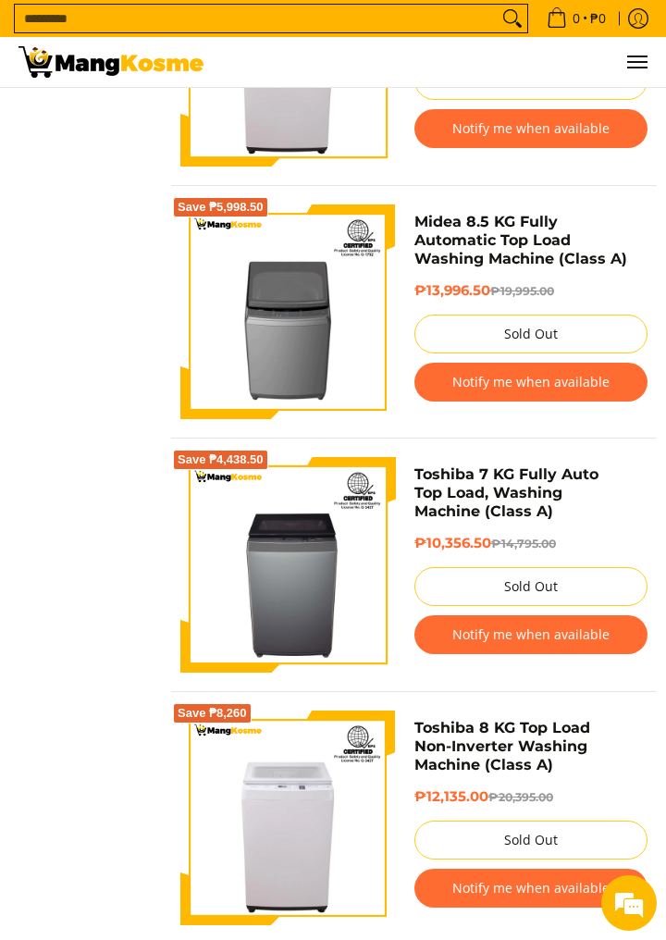
scroll to position [1693, 0]
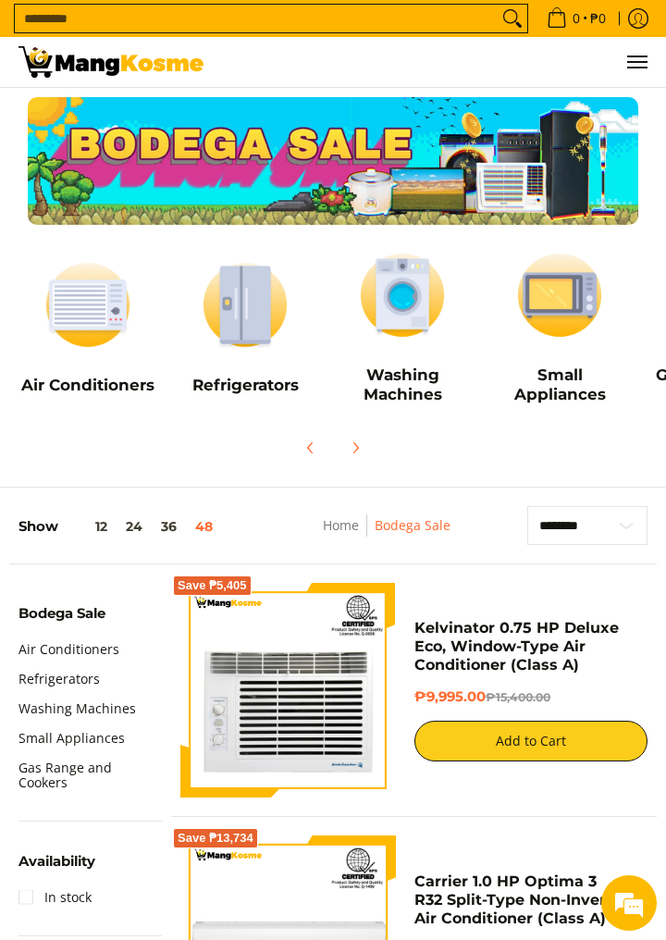
click at [548, 313] on img at bounding box center [559, 295] width 139 height 105
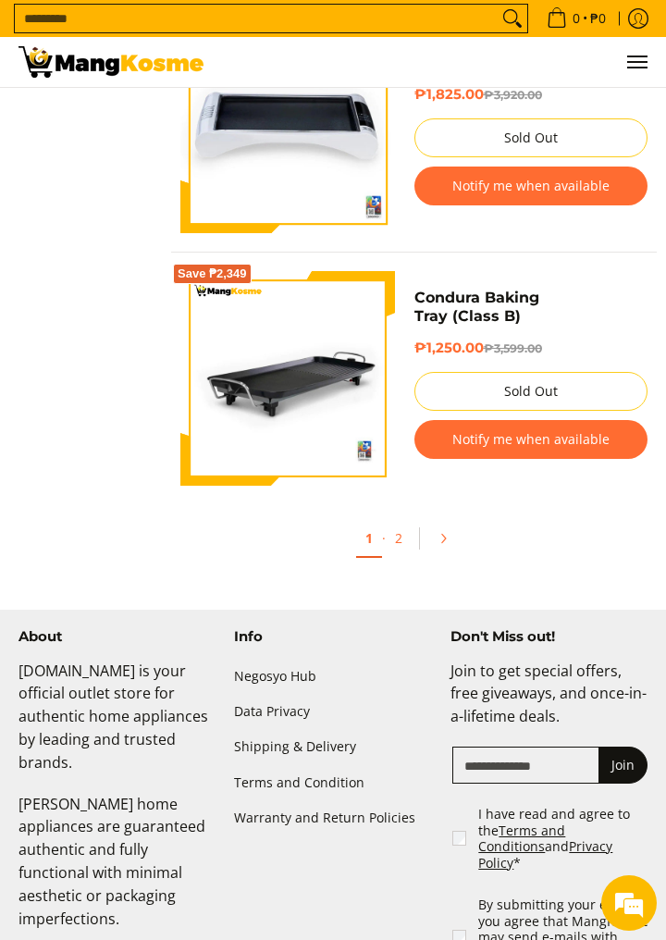
scroll to position [11963, 0]
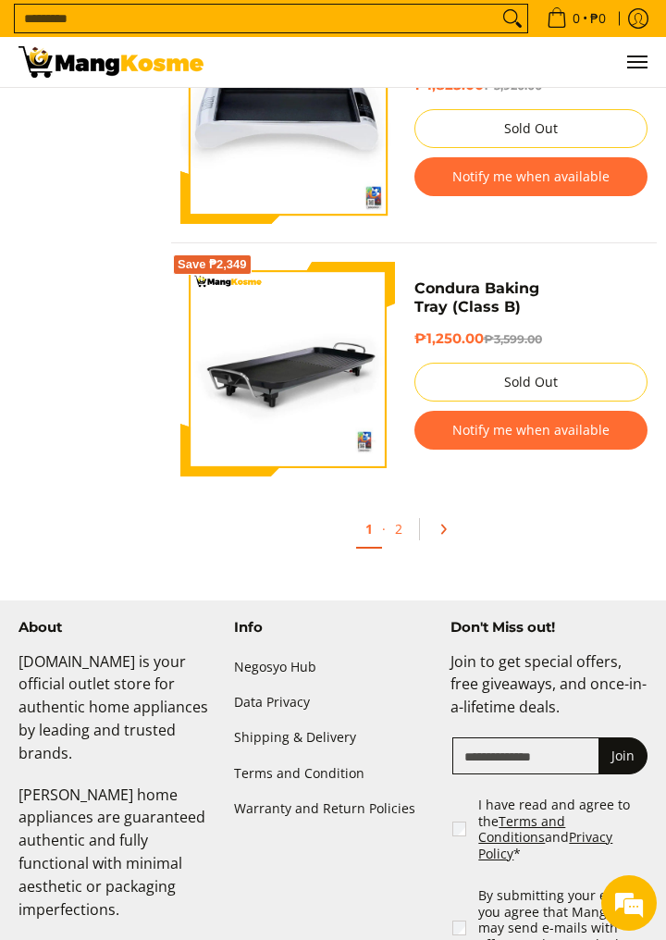
click at [465, 535] on link "Pagination" at bounding box center [450, 529] width 44 height 31
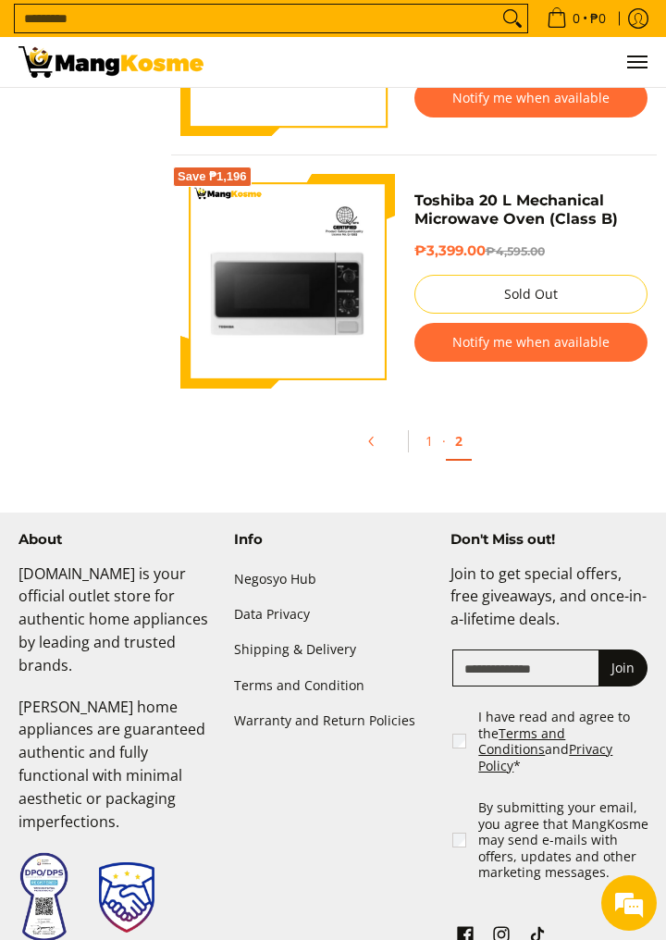
scroll to position [6132, 0]
